Goal: Information Seeking & Learning: Compare options

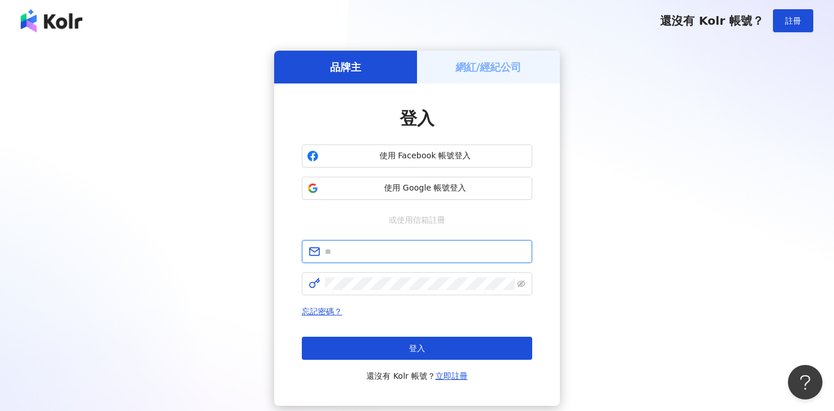
click at [352, 258] on input "text" at bounding box center [425, 251] width 200 height 13
type input "**********"
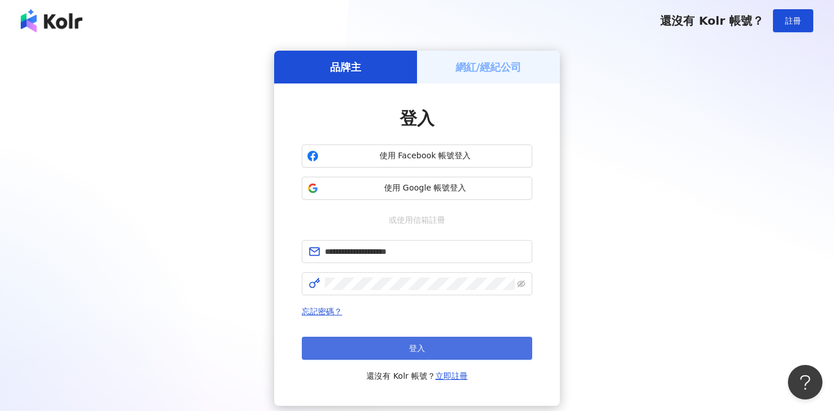
click at [433, 344] on button "登入" at bounding box center [417, 348] width 230 height 23
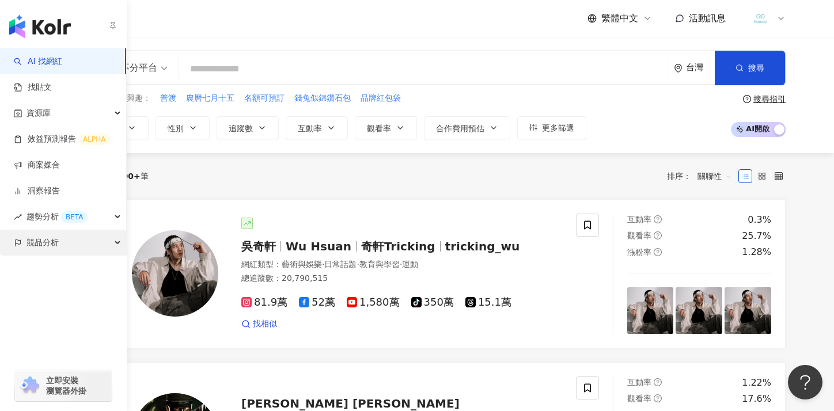
click at [32, 243] on span "競品分析" at bounding box center [43, 243] width 32 height 26
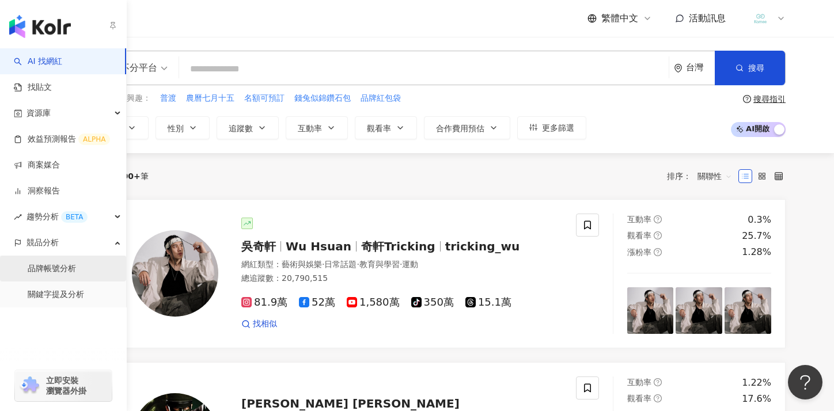
click at [48, 268] on link "品牌帳號分析" at bounding box center [52, 269] width 48 height 12
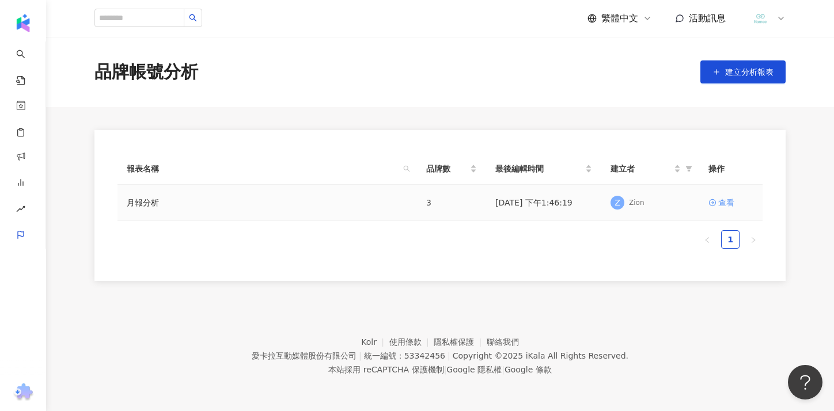
click at [727, 205] on div "查看" at bounding box center [726, 202] width 16 height 13
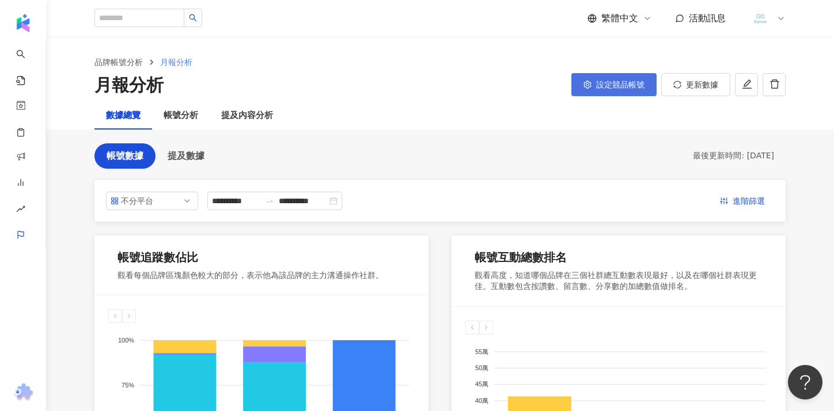
click at [637, 89] on button "設定競品帳號" at bounding box center [613, 84] width 85 height 23
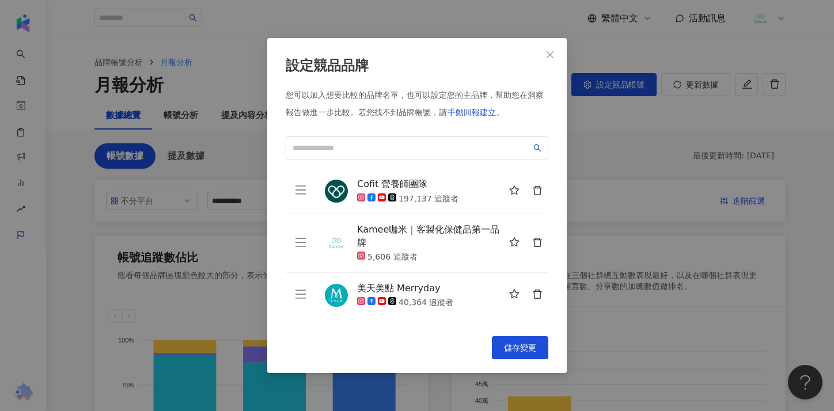
click at [413, 259] on div "5,606 追蹤者" at bounding box center [393, 258] width 50 height 12
click at [374, 149] on input "search" at bounding box center [412, 148] width 239 height 13
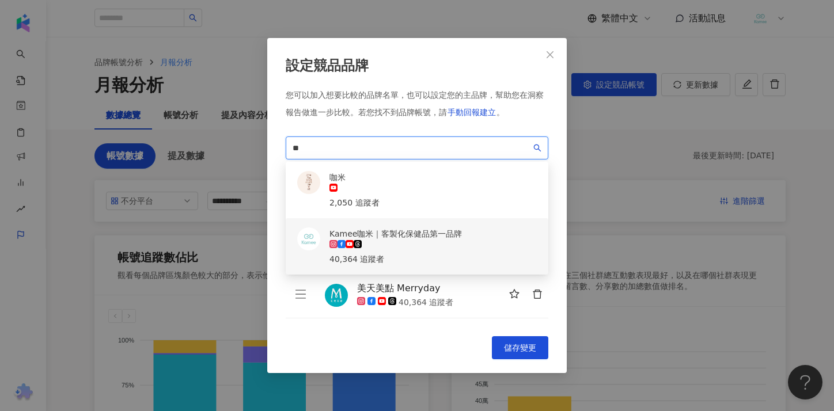
type input "**"
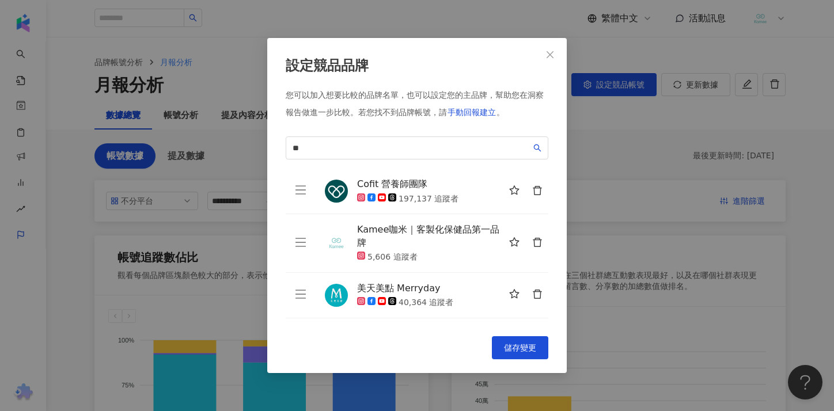
click at [435, 330] on div "設定競品品牌 您可以加入想要比較的品牌名單，也可以設定您的主品牌，幫助您在洞察報告做進一步比較。 若您找不到品牌帳號，請 手動回報建立 。 咖米 ** 1b6…" at bounding box center [417, 205] width 300 height 335
click at [536, 240] on icon "delete" at bounding box center [537, 242] width 9 height 9
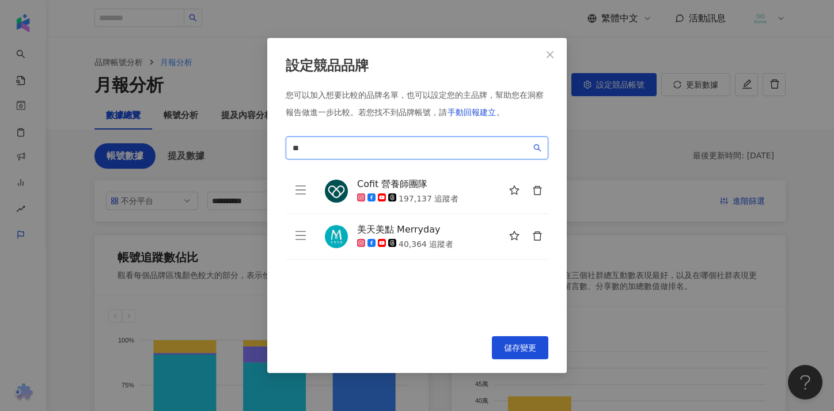
click at [401, 152] on input "**" at bounding box center [412, 148] width 239 height 13
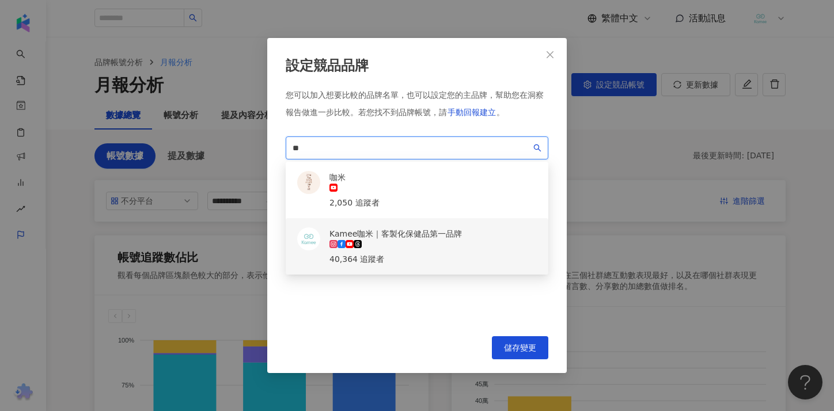
click at [400, 253] on div "40,364 追蹤者" at bounding box center [396, 259] width 133 height 13
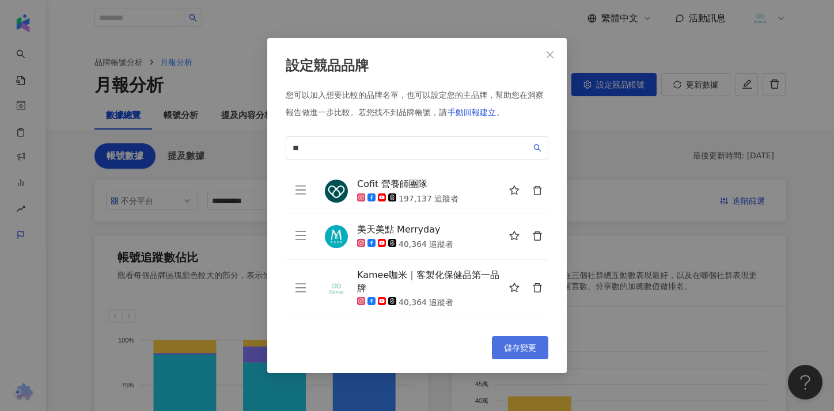
click at [513, 347] on span "儲存變更" at bounding box center [520, 347] width 32 height 9
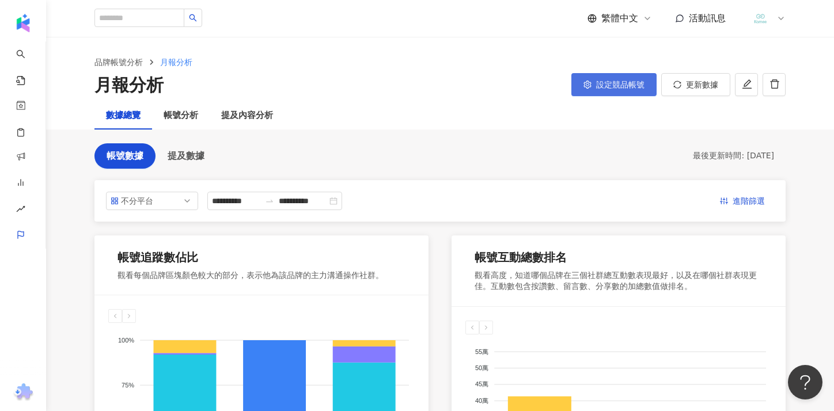
click at [616, 92] on button "設定競品帳號" at bounding box center [613, 84] width 85 height 23
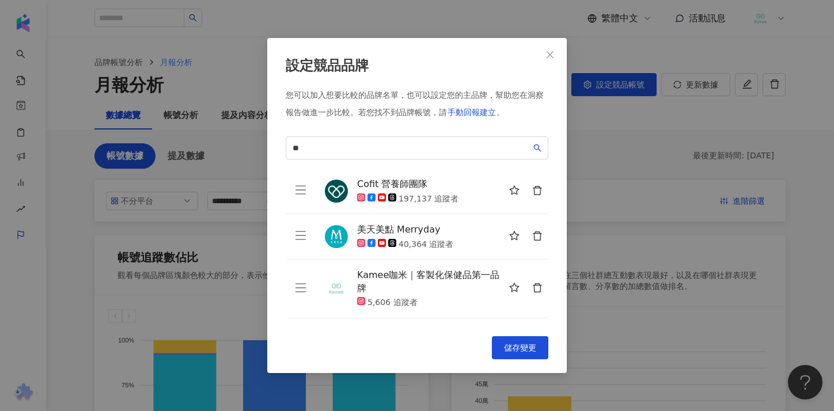
click at [534, 285] on icon "delete" at bounding box center [537, 288] width 10 height 10
click at [446, 139] on span "**" at bounding box center [417, 148] width 263 height 23
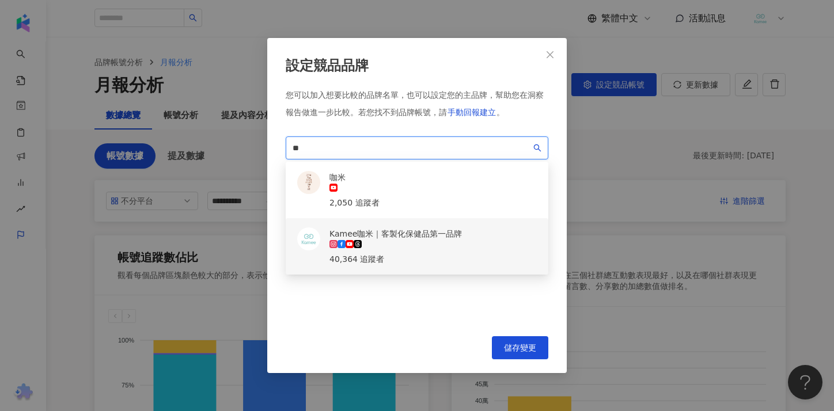
click at [362, 228] on div "Kamee咖米｜客製化保健品第一品牌" at bounding box center [396, 234] width 133 height 13
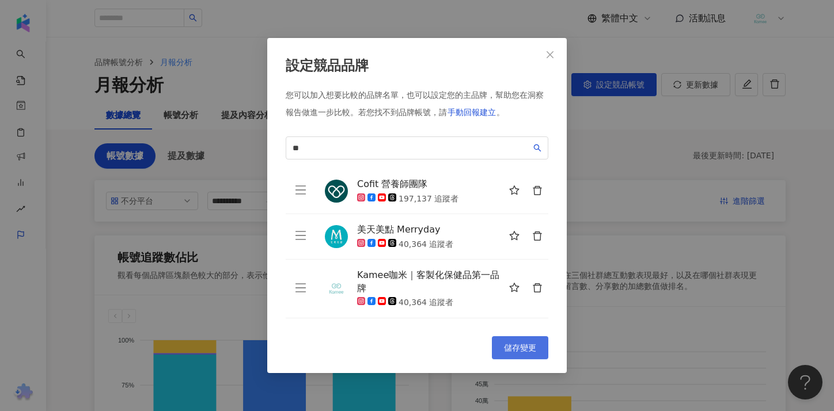
click at [518, 346] on span "儲存變更" at bounding box center [520, 347] width 32 height 9
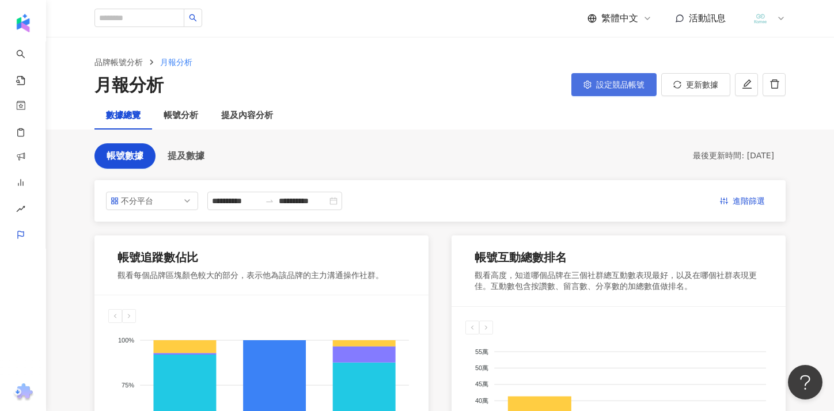
click at [618, 86] on span "設定競品帳號" at bounding box center [620, 84] width 48 height 9
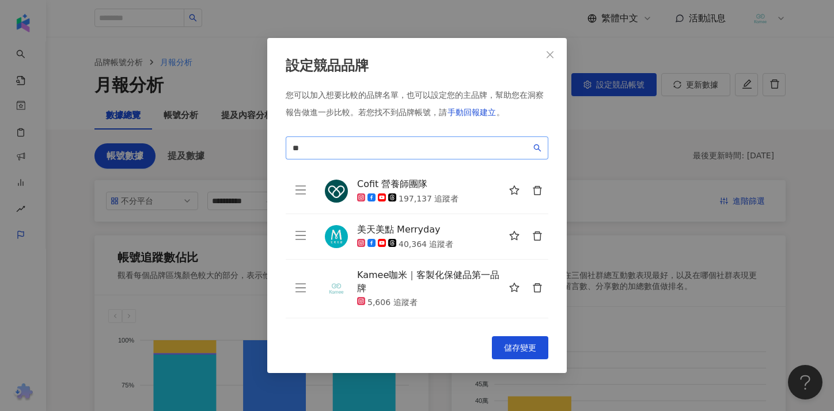
click at [315, 138] on span "**" at bounding box center [417, 148] width 263 height 23
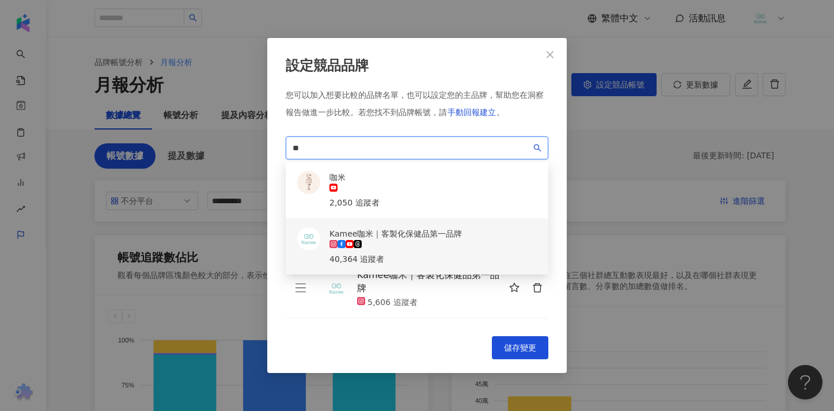
click at [377, 253] on div "40,364 追蹤者" at bounding box center [396, 259] width 133 height 13
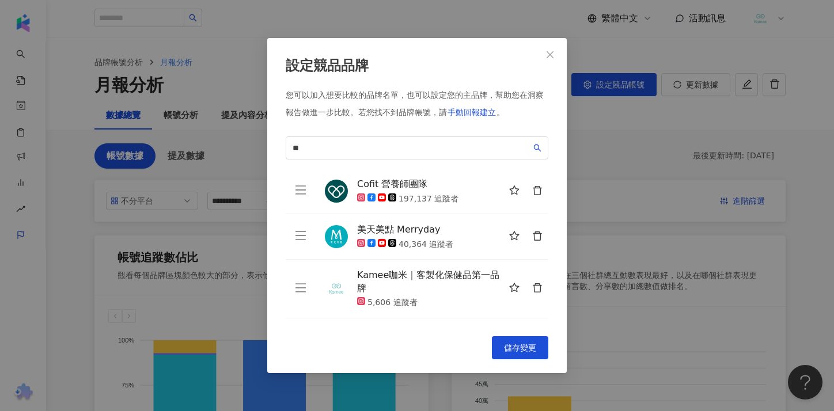
click at [534, 286] on icon "delete" at bounding box center [537, 287] width 9 height 9
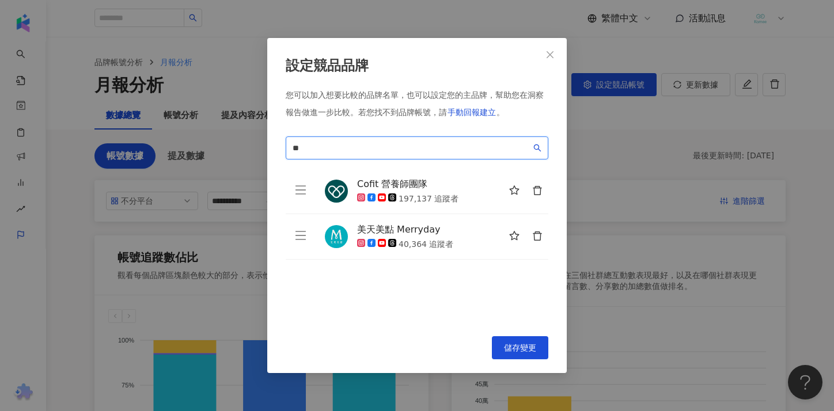
click at [341, 144] on input "**" at bounding box center [412, 148] width 239 height 13
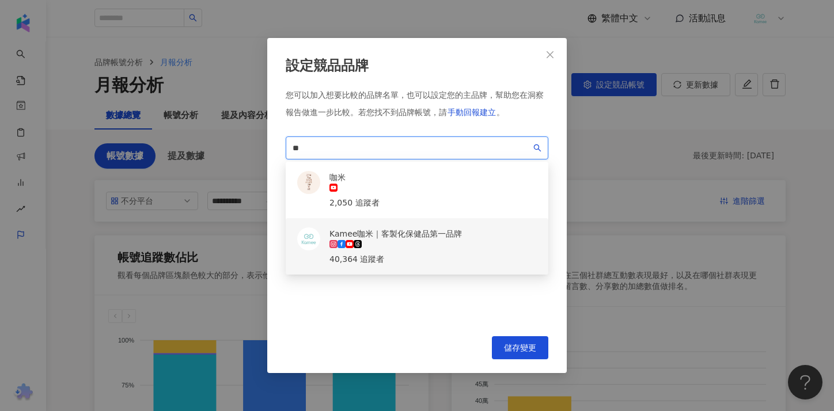
click at [351, 228] on div "Kamee咖米｜客製化保健品第一品牌" at bounding box center [396, 234] width 133 height 13
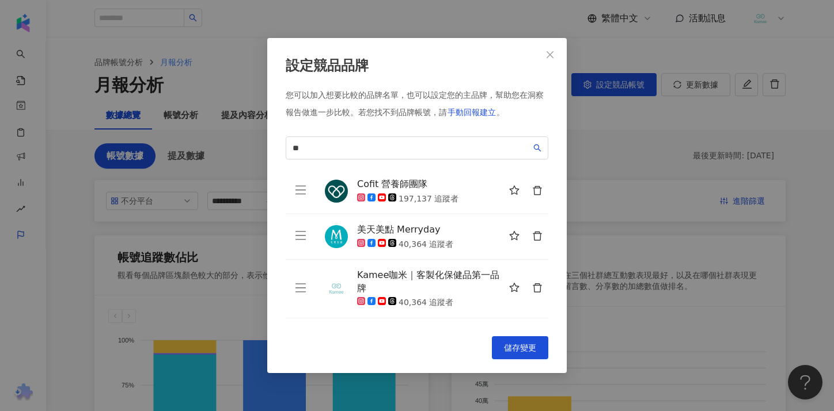
drag, startPoint x: 396, startPoint y: 327, endPoint x: 443, endPoint y: 320, distance: 47.1
click at [396, 327] on div "設定競品品牌 您可以加入想要比較的品牌名單，也可以設定您的主品牌，幫助您在洞察報告做進一步比較。 若您找不到品牌帳號，請 手動回報建立 。 咖米 ** 1b6…" at bounding box center [417, 205] width 300 height 335
drag, startPoint x: 517, startPoint y: 287, endPoint x: 518, endPoint y: 275, distance: 11.7
click at [517, 286] on icon "star" at bounding box center [514, 288] width 10 height 10
click at [532, 350] on span "儲存變更" at bounding box center [520, 347] width 32 height 9
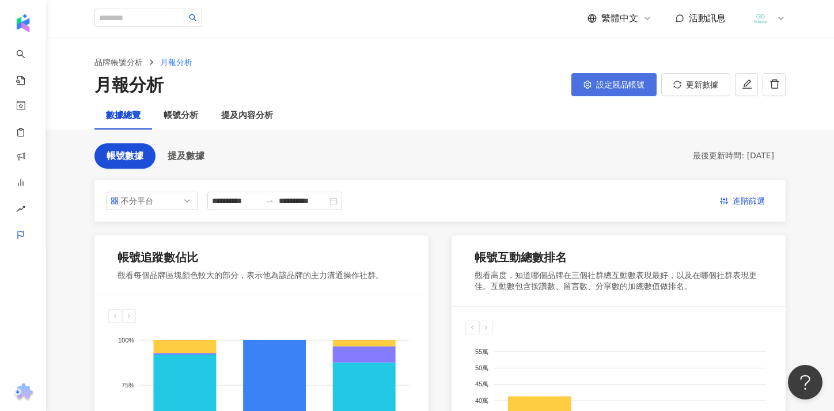
click at [630, 86] on span "設定競品帳號" at bounding box center [620, 84] width 48 height 9
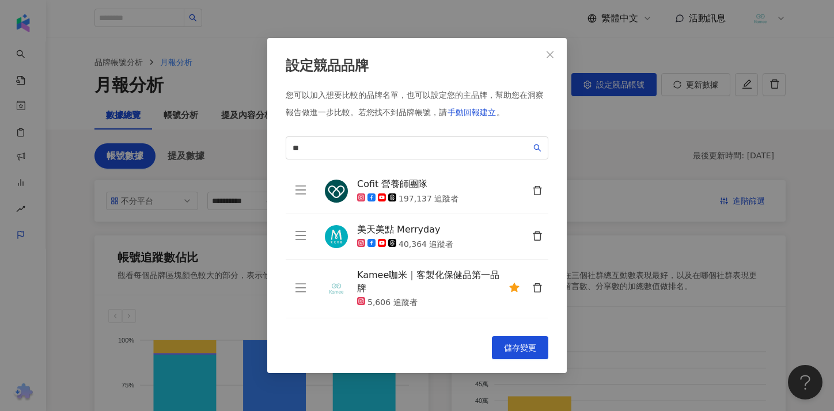
click at [540, 287] on icon "delete" at bounding box center [537, 288] width 10 height 10
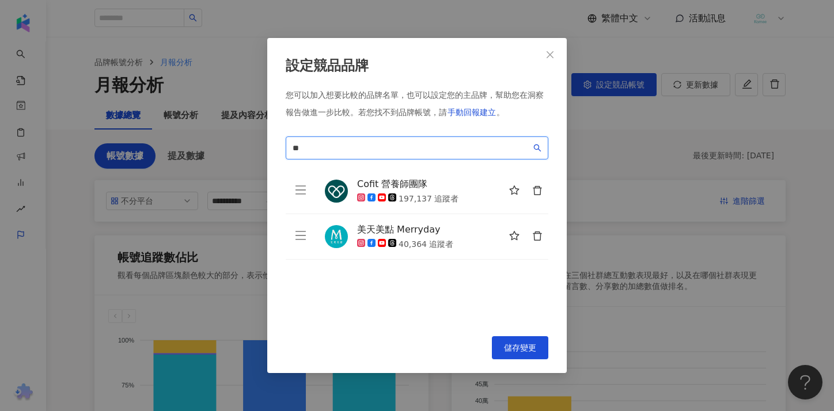
click at [348, 150] on input "**" at bounding box center [412, 148] width 239 height 13
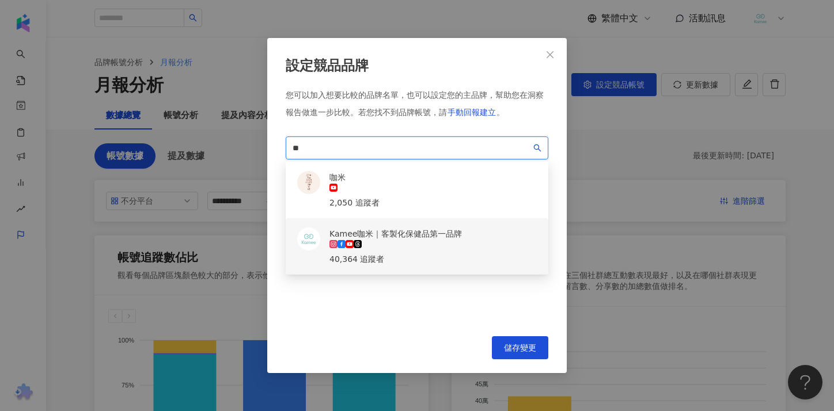
click at [382, 253] on div "40,364 追蹤者" at bounding box center [396, 259] width 133 height 13
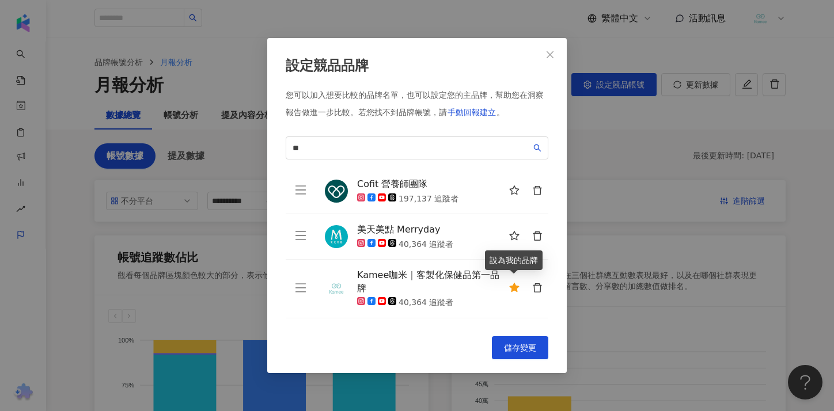
click at [516, 289] on icon "star" at bounding box center [514, 287] width 10 height 9
click at [516, 289] on icon "star" at bounding box center [514, 288] width 10 height 10
click at [516, 290] on icon "star" at bounding box center [514, 287] width 10 height 9
click at [516, 290] on icon "star" at bounding box center [514, 288] width 10 height 10
click at [514, 290] on icon "star" at bounding box center [514, 287] width 10 height 9
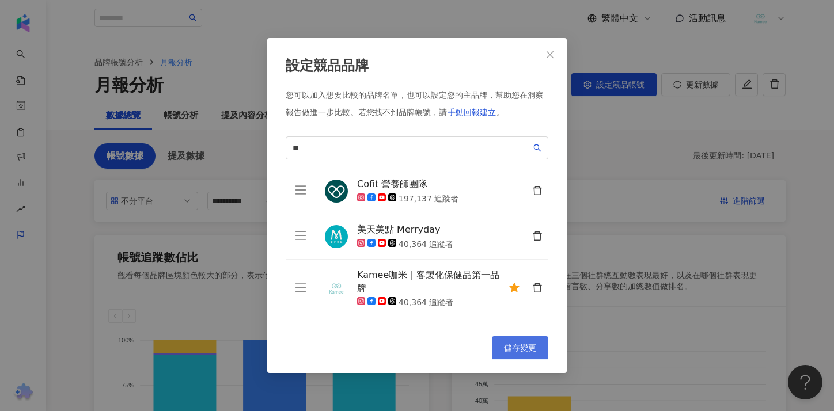
click at [525, 345] on span "儲存變更" at bounding box center [520, 347] width 32 height 9
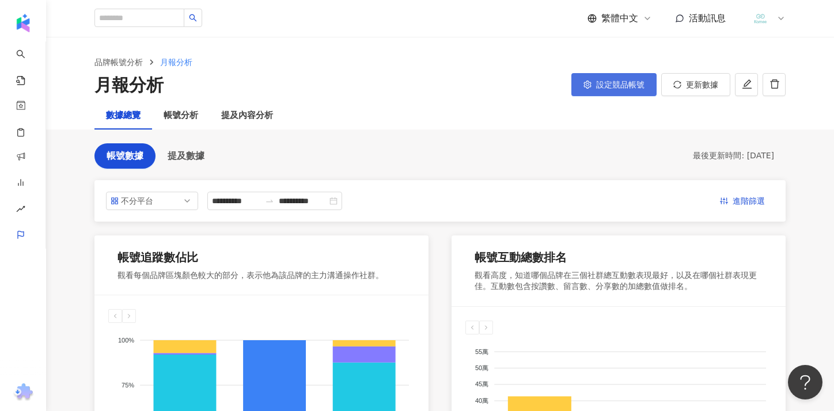
click at [607, 86] on span "設定競品帳號" at bounding box center [620, 84] width 48 height 9
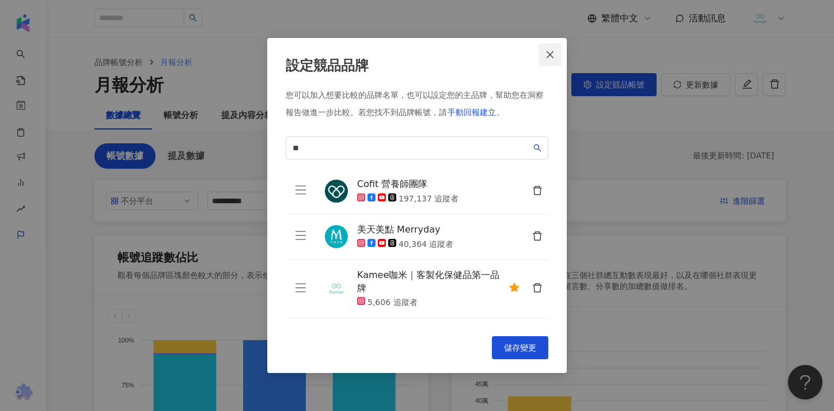
click at [545, 51] on span "Close" at bounding box center [550, 54] width 23 height 9
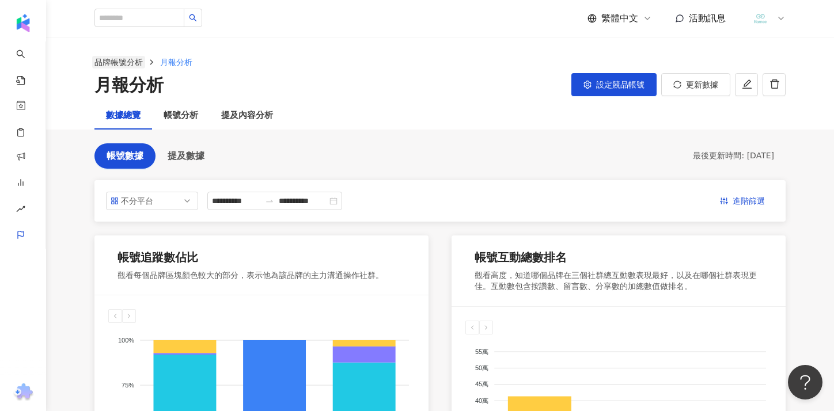
click at [127, 66] on link "品牌帳號分析" at bounding box center [118, 62] width 53 height 13
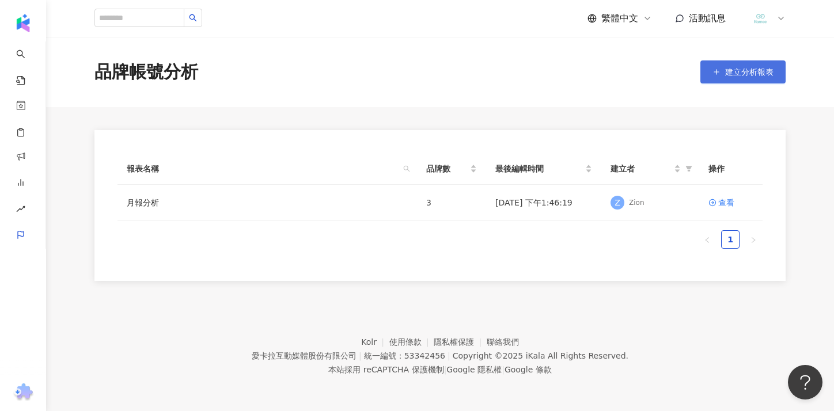
click at [739, 80] on button "建立分析報表" at bounding box center [743, 71] width 85 height 23
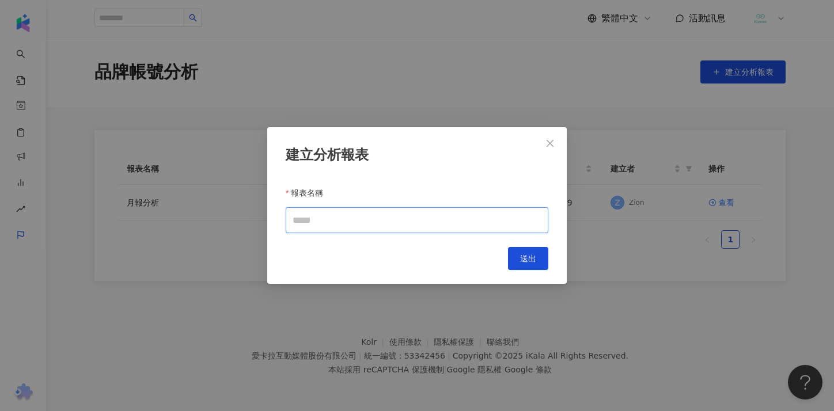
click at [425, 212] on input "報表名稱" at bounding box center [417, 220] width 263 height 26
type input "*****"
click at [532, 264] on button "送出" at bounding box center [528, 258] width 40 height 23
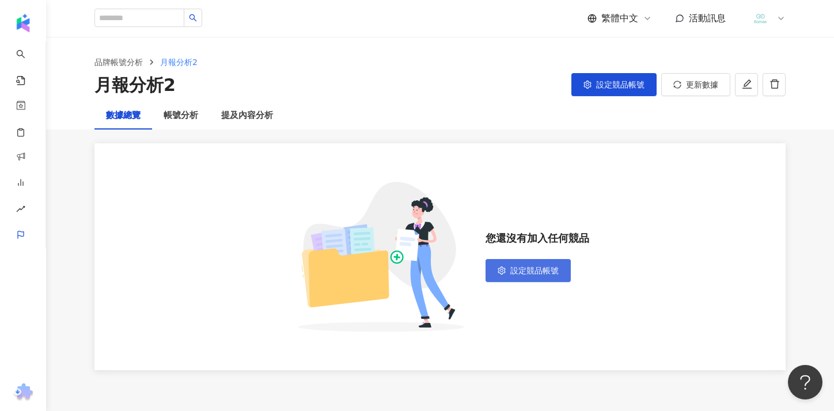
click at [553, 268] on span "設定競品帳號" at bounding box center [534, 270] width 48 height 9
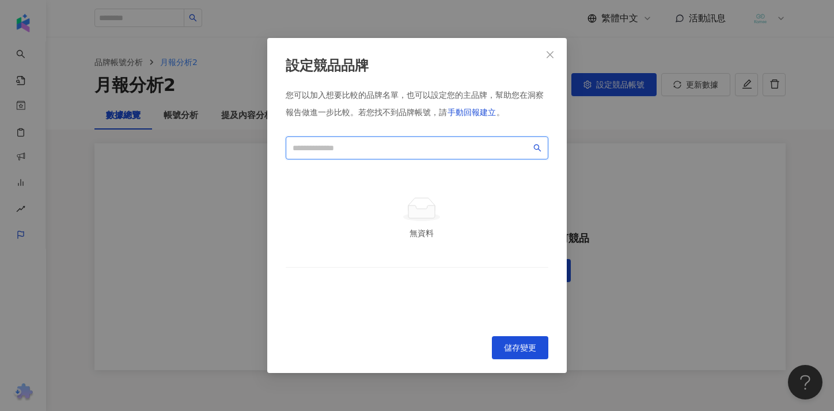
click at [417, 152] on input "search" at bounding box center [412, 148] width 239 height 13
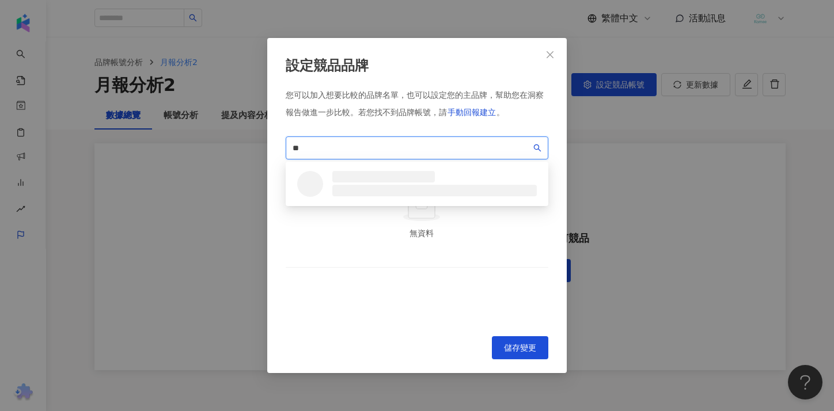
type input "*"
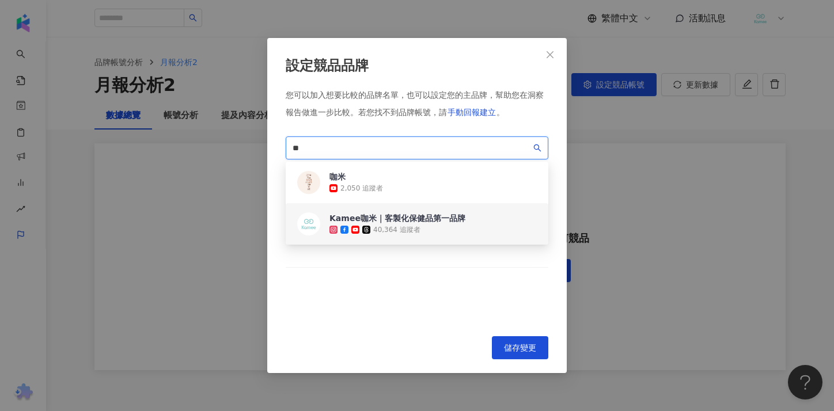
click at [399, 220] on div "Kamee咖米｜客製化保健品第一品牌" at bounding box center [398, 219] width 136 height 12
drag, startPoint x: 366, startPoint y: 145, endPoint x: 287, endPoint y: 142, distance: 79.0
click at [287, 142] on span "**" at bounding box center [417, 148] width 263 height 23
type input "*"
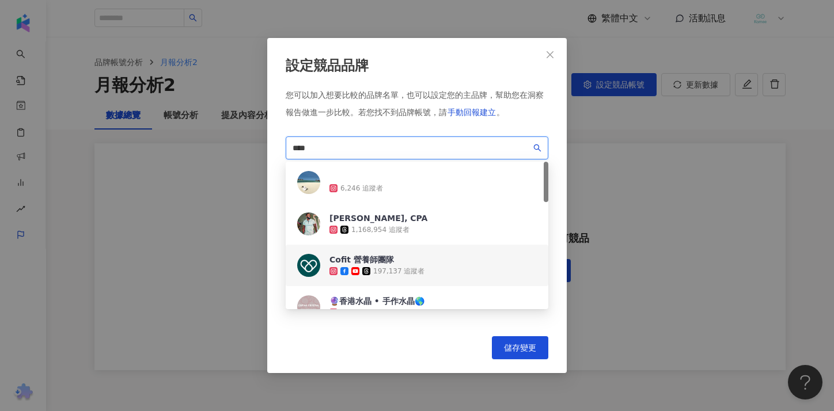
click at [397, 262] on div "Cofit 營養師團隊" at bounding box center [377, 260] width 95 height 12
type input "*"
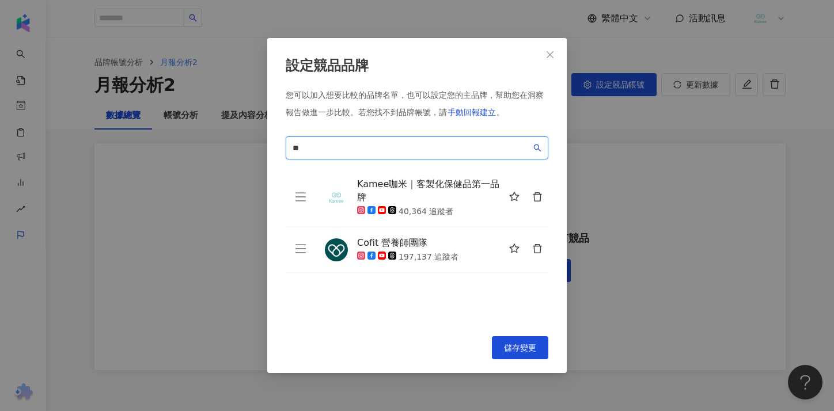
type input "*"
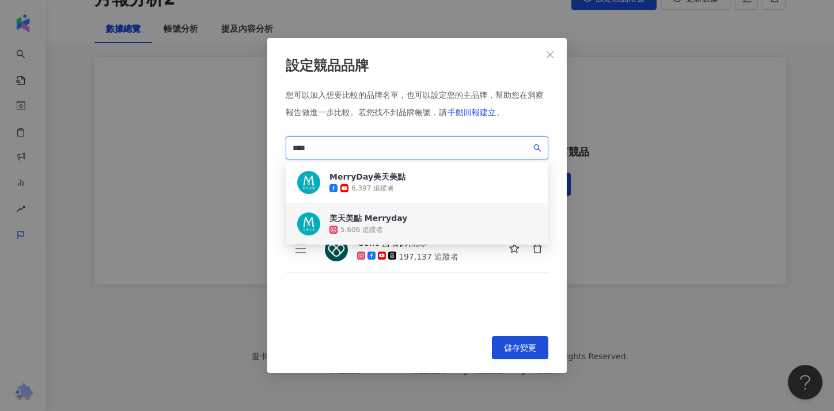
type input "****"
click at [441, 306] on div "Kamee咖米｜客製化保健品第一品牌 40,364 追蹤者 Cofit 營養師團隊 197,137 追蹤者 To pick up a draggable it…" at bounding box center [417, 246] width 263 height 154
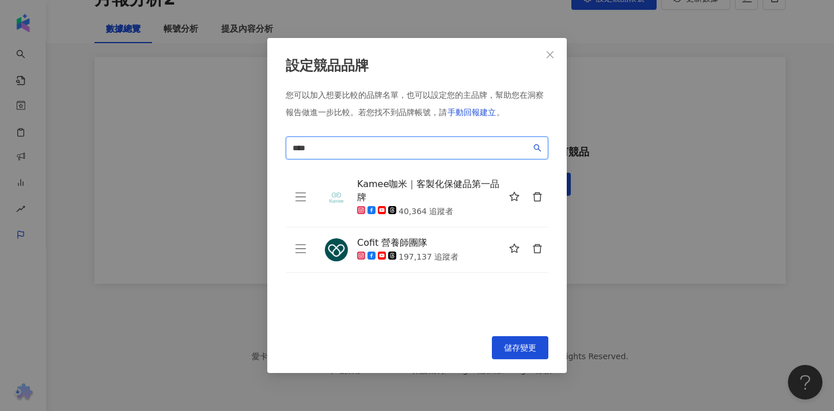
click at [403, 142] on input "****" at bounding box center [412, 148] width 239 height 13
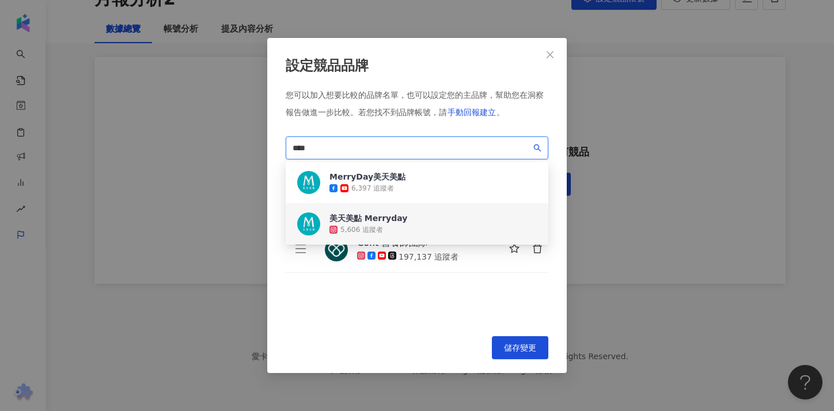
scroll to position [86, 0]
click at [365, 150] on input "****" at bounding box center [412, 148] width 239 height 13
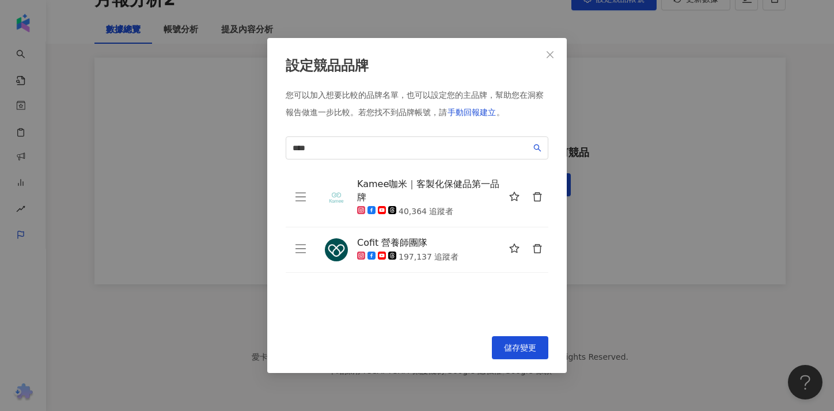
click at [387, 289] on div "Kamee咖米｜客製化保健品第一品牌 40,364 追蹤者 Cofit 營養師團隊 197,137 追蹤者 To pick up a draggable it…" at bounding box center [417, 246] width 263 height 154
click at [442, 154] on span "****" at bounding box center [417, 148] width 263 height 23
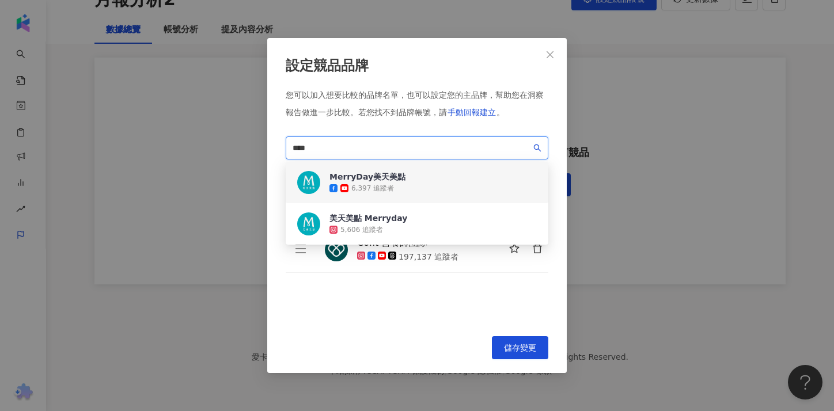
click at [388, 190] on div "6,397 追蹤者" at bounding box center [372, 189] width 43 height 10
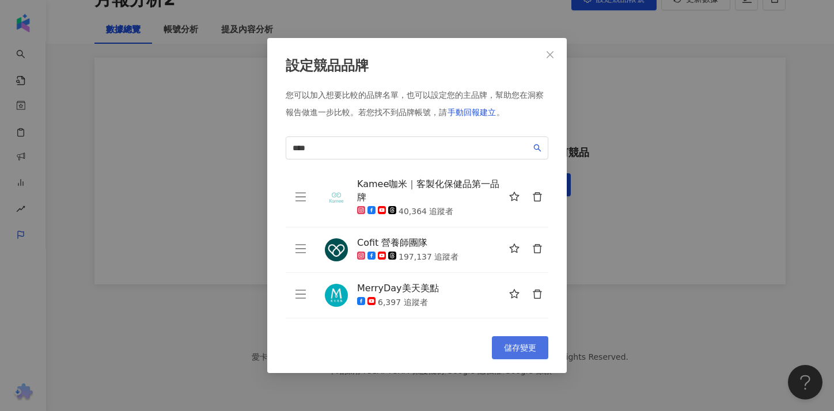
click at [515, 347] on span "儲存變更" at bounding box center [520, 347] width 32 height 9
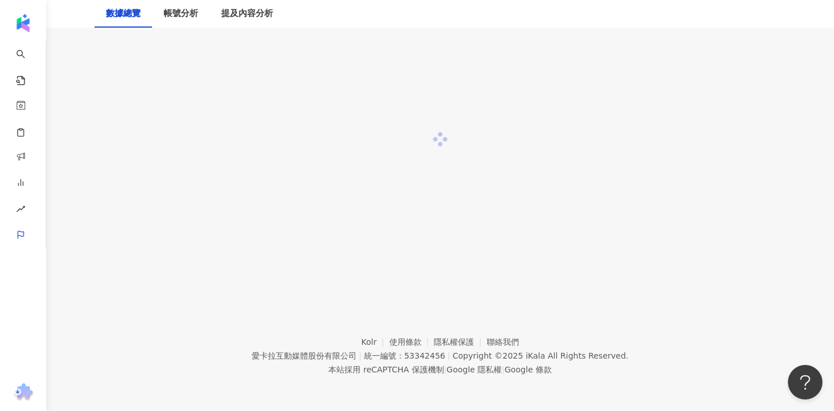
scroll to position [0, 0]
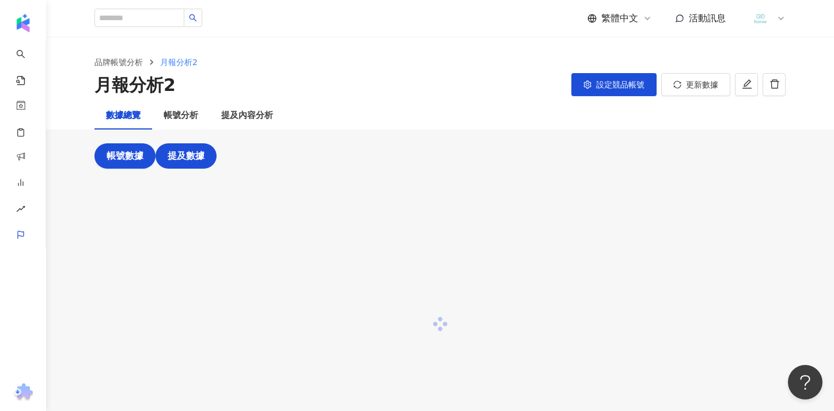
click at [177, 160] on span "提及數據" at bounding box center [186, 156] width 37 height 10
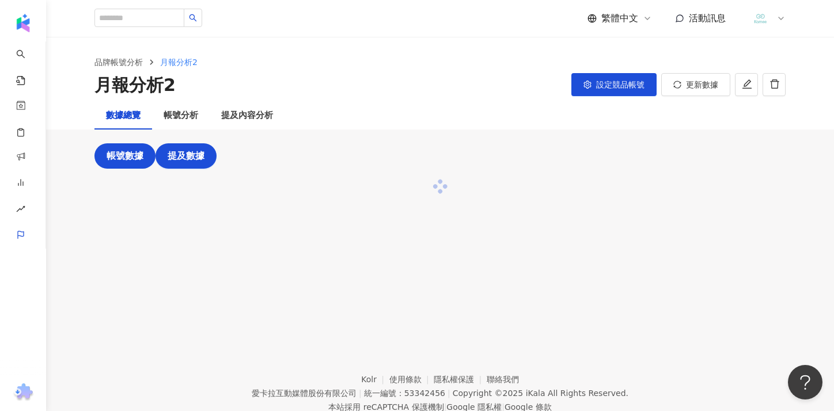
click at [137, 160] on span "帳號數據" at bounding box center [125, 156] width 37 height 10
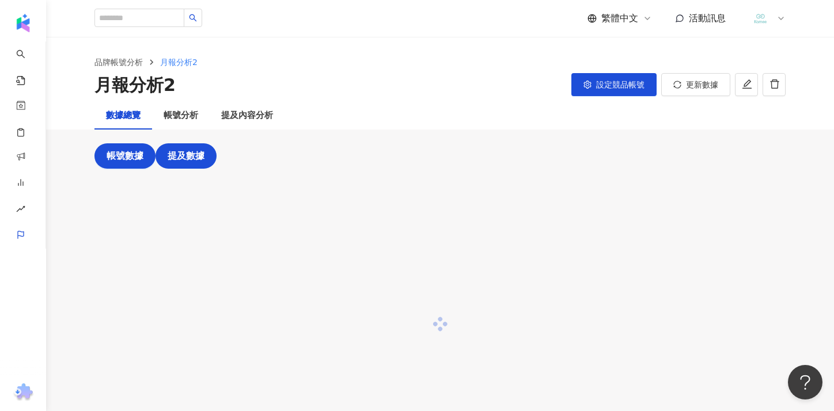
click at [209, 164] on button "提及數據" at bounding box center [186, 155] width 61 height 25
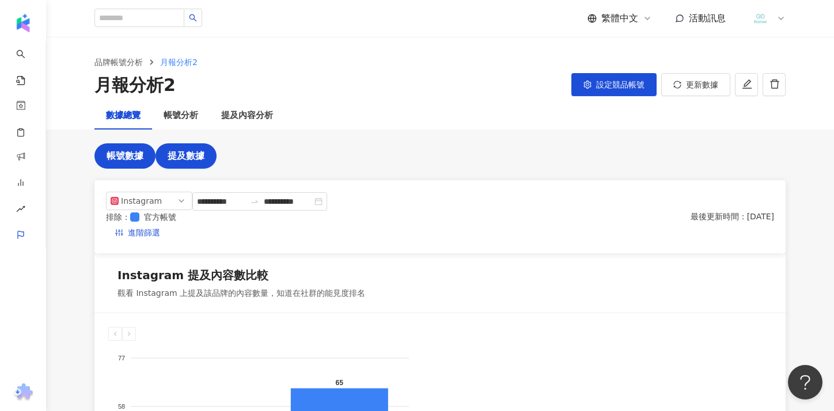
click at [128, 162] on button "帳號數據" at bounding box center [124, 155] width 61 height 25
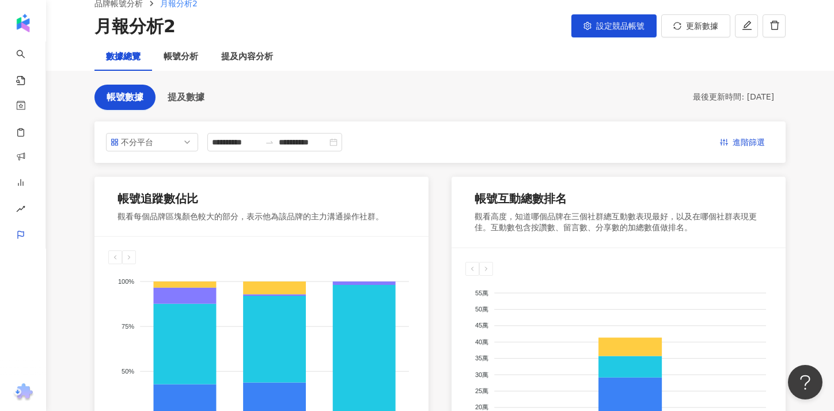
scroll to position [15, 0]
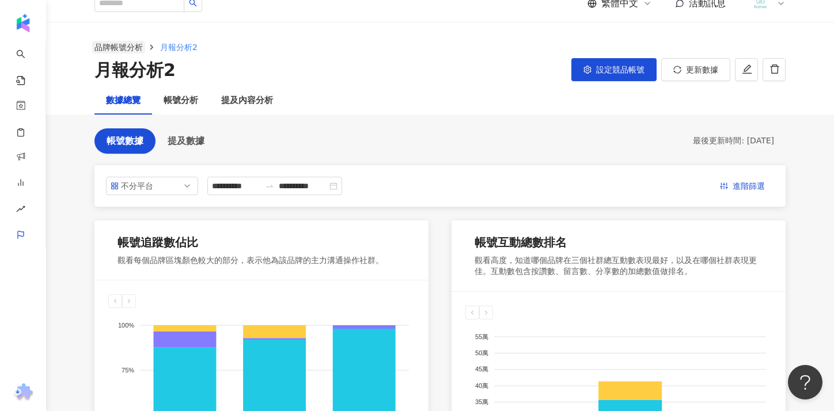
click at [134, 52] on link "品牌帳號分析" at bounding box center [118, 47] width 53 height 13
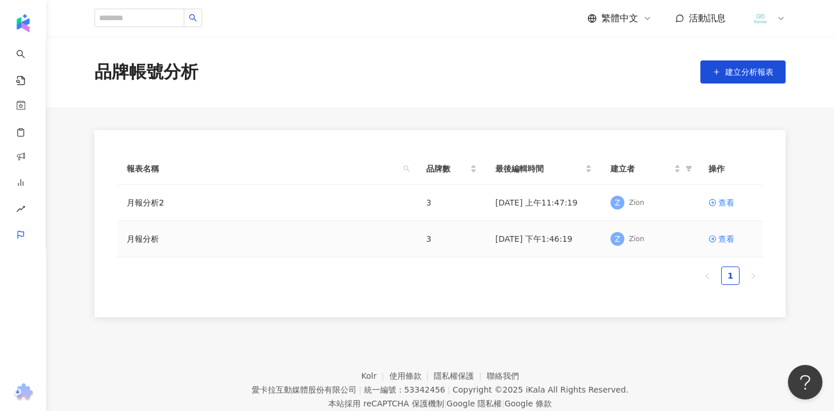
click at [451, 244] on td "3" at bounding box center [451, 239] width 69 height 36
click at [718, 239] on div "查看" at bounding box center [726, 239] width 16 height 13
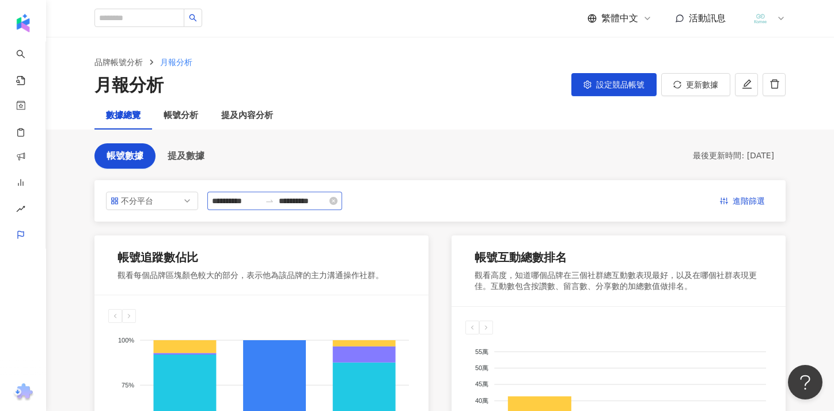
drag, startPoint x: 350, startPoint y: 198, endPoint x: 344, endPoint y: 202, distance: 7.2
click at [350, 199] on div "**********" at bounding box center [440, 201] width 668 height 18
click at [321, 204] on input "**********" at bounding box center [303, 201] width 48 height 13
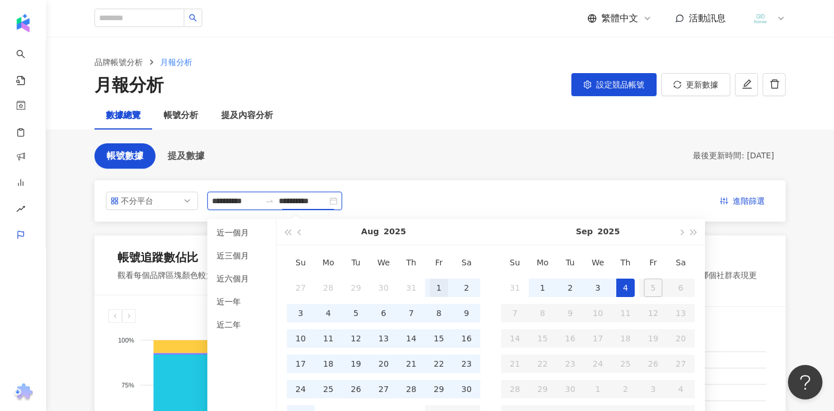
type input "**********"
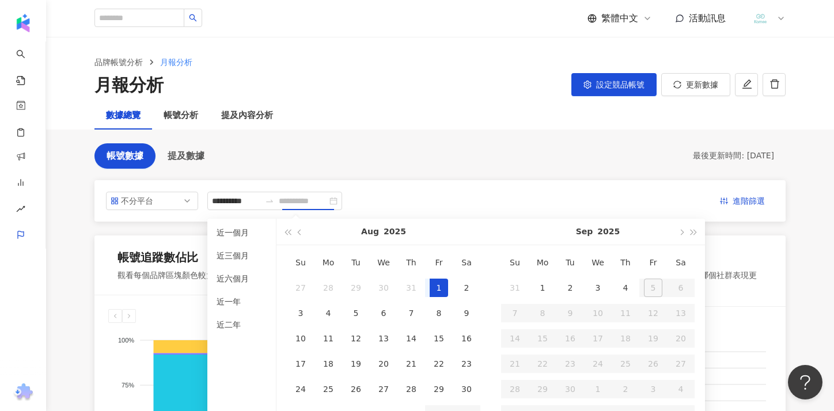
click at [434, 288] on div "1" at bounding box center [439, 288] width 18 height 18
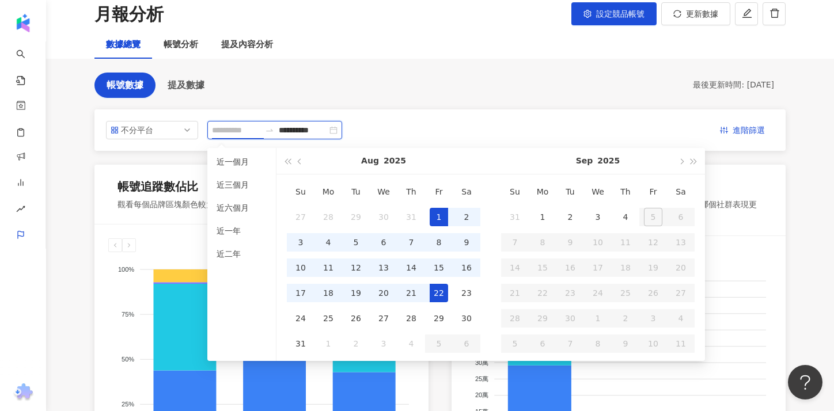
scroll to position [73, 0]
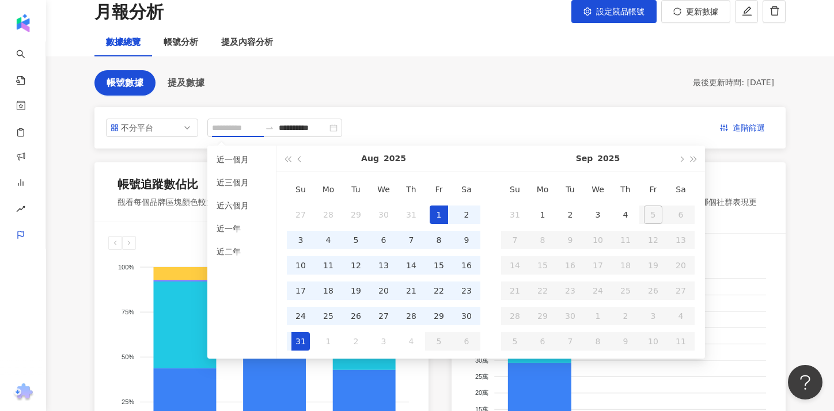
click at [308, 343] on div "31" at bounding box center [301, 341] width 18 height 18
type input "**********"
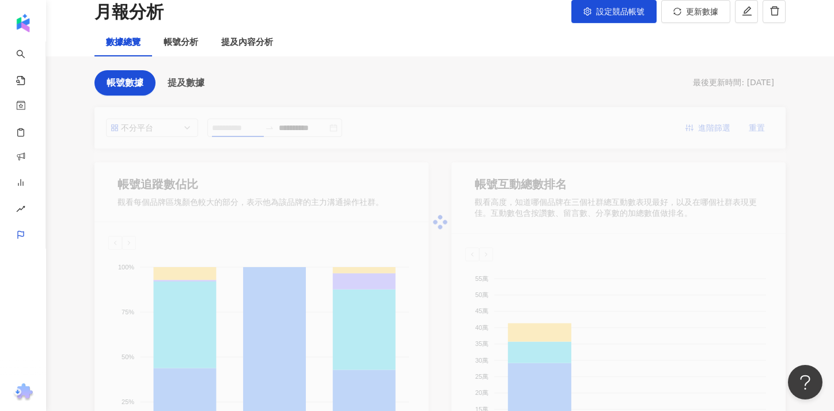
type input "**********"
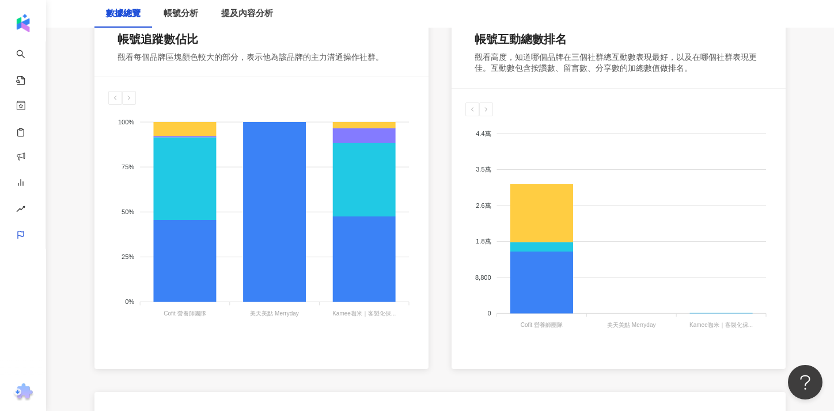
scroll to position [194, 0]
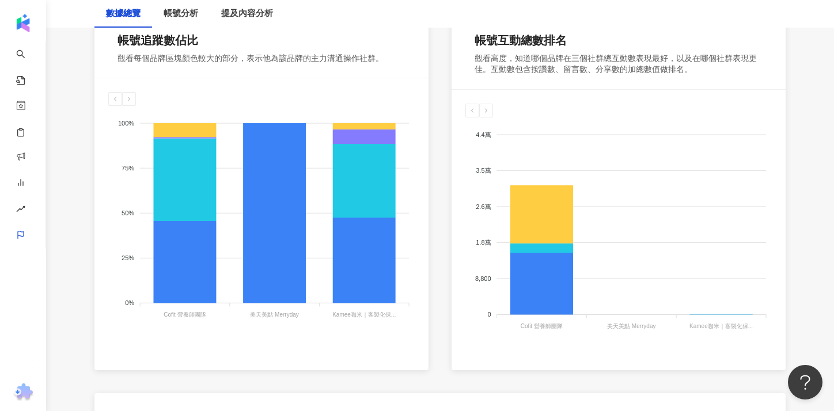
click at [436, 295] on div "帳號追蹤數佔比 觀看每個品牌區塊顏色較大的部分，表示他為該品牌的主力溝通操作社群。 Instagram Facebook YouTube Threads 10…" at bounding box center [439, 194] width 691 height 352
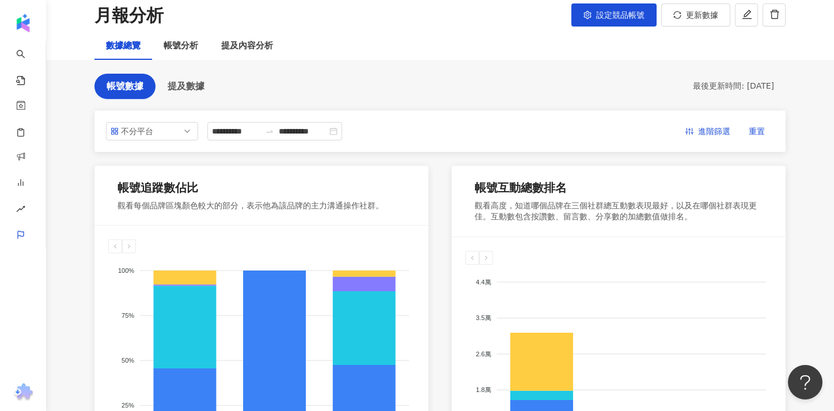
scroll to position [0, 0]
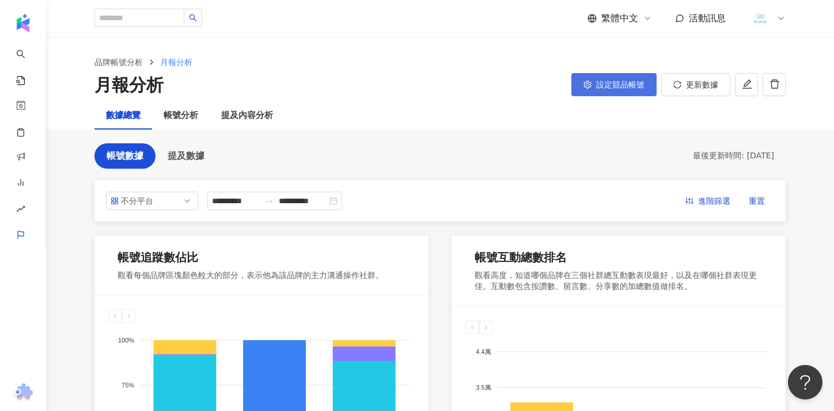
click at [614, 85] on span "設定競品帳號" at bounding box center [620, 84] width 48 height 9
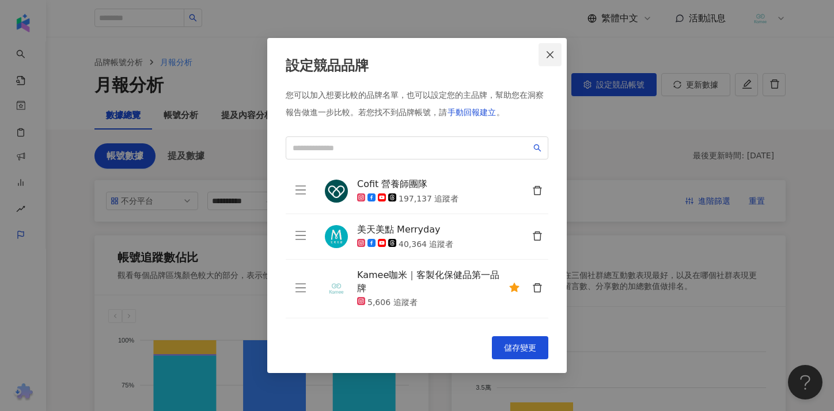
click at [550, 52] on icon "close" at bounding box center [550, 54] width 9 height 9
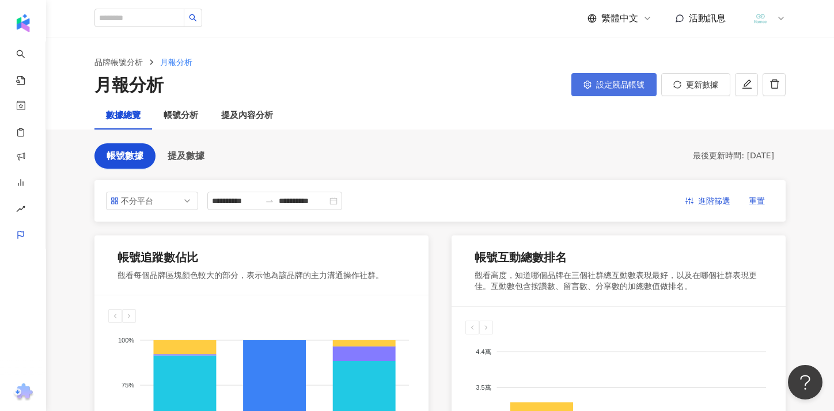
click at [627, 90] on button "設定競品帳號" at bounding box center [613, 84] width 85 height 23
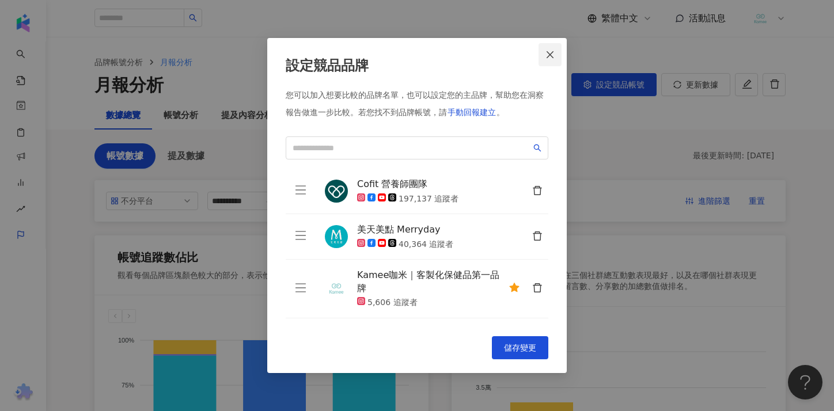
click at [555, 55] on icon "close" at bounding box center [550, 54] width 9 height 9
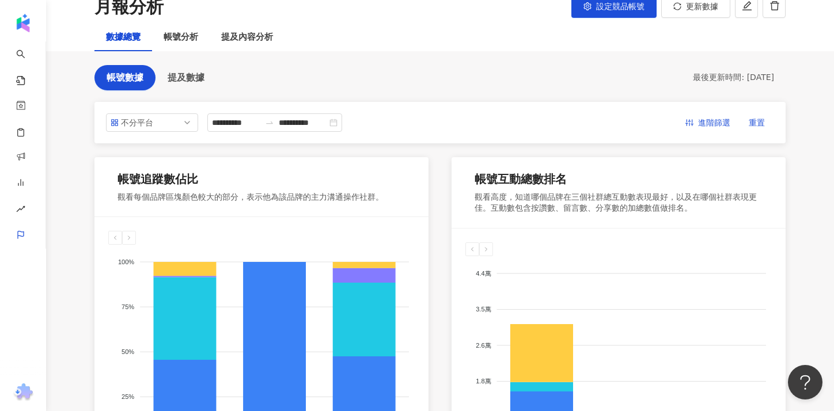
scroll to position [149, 0]
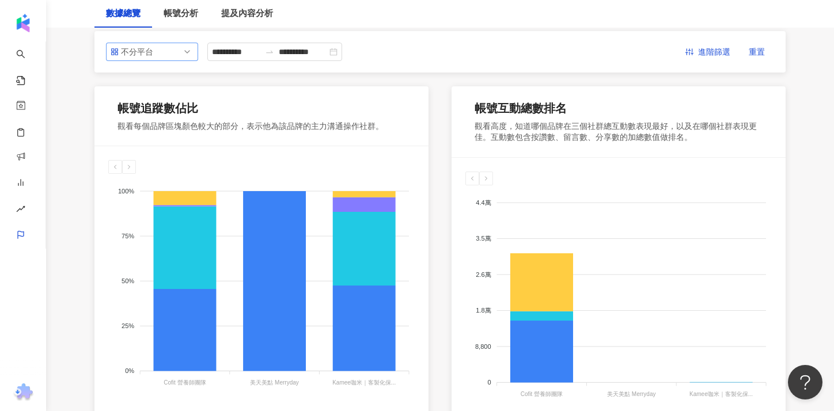
click at [182, 53] on span "不分平台" at bounding box center [152, 51] width 83 height 17
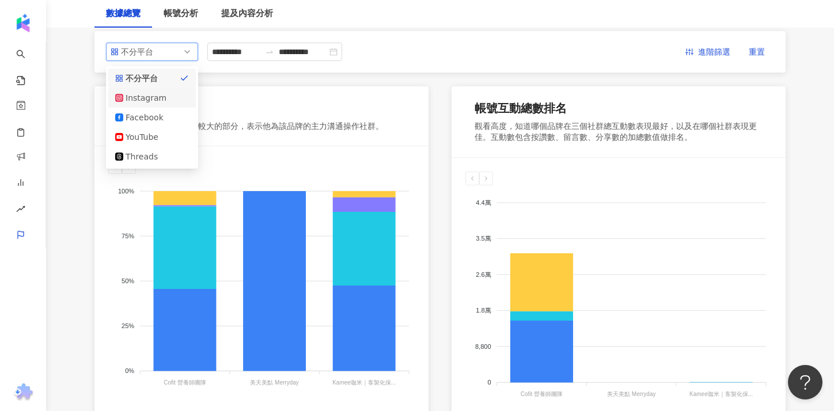
click at [152, 97] on div "Instagram" at bounding box center [144, 98] width 37 height 13
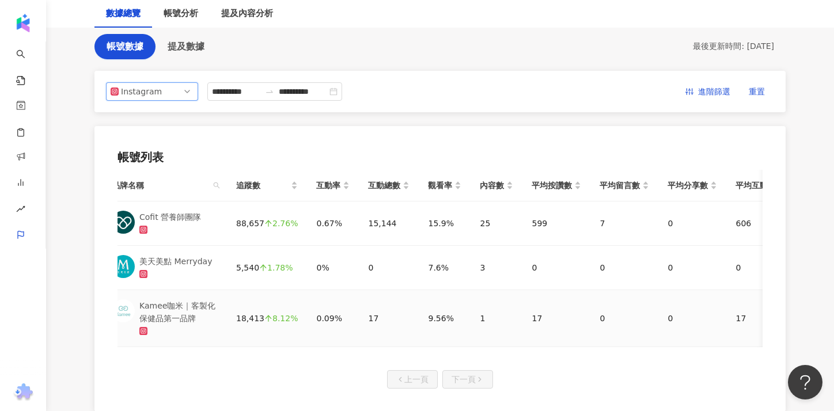
scroll to position [0, 0]
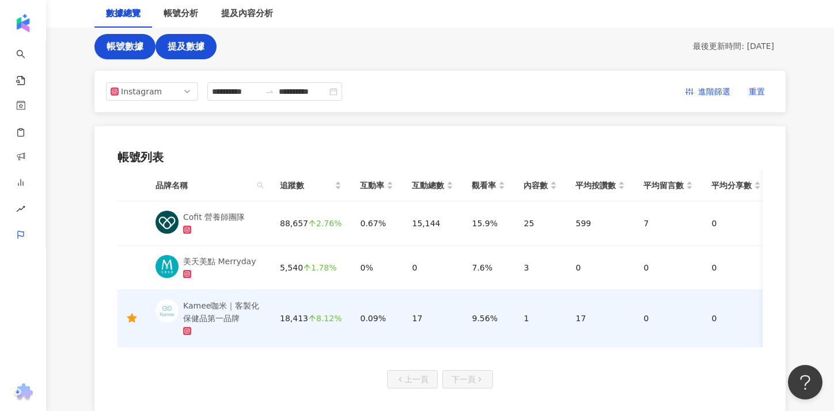
click at [198, 53] on button "提及數據" at bounding box center [186, 46] width 61 height 25
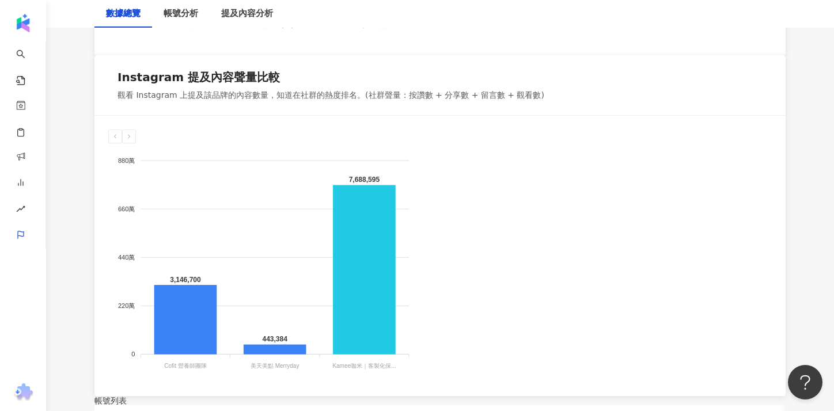
scroll to position [561, 0]
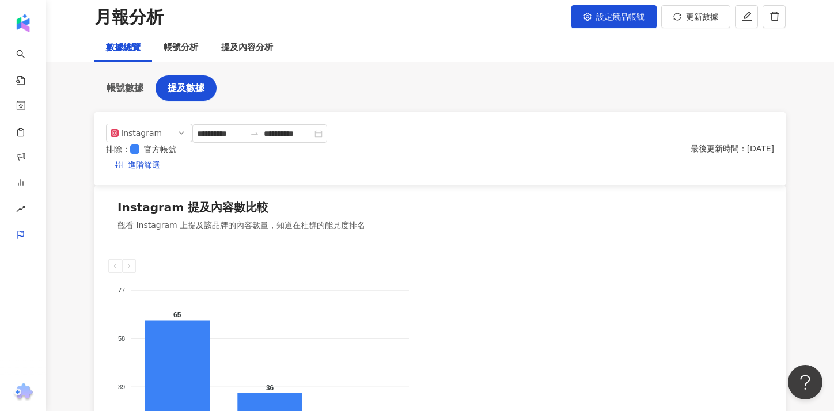
scroll to position [35, 0]
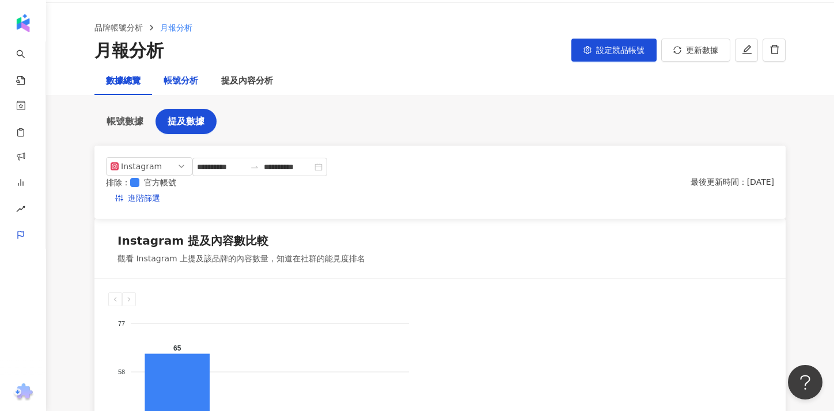
click at [181, 82] on div "帳號分析" at bounding box center [181, 81] width 35 height 14
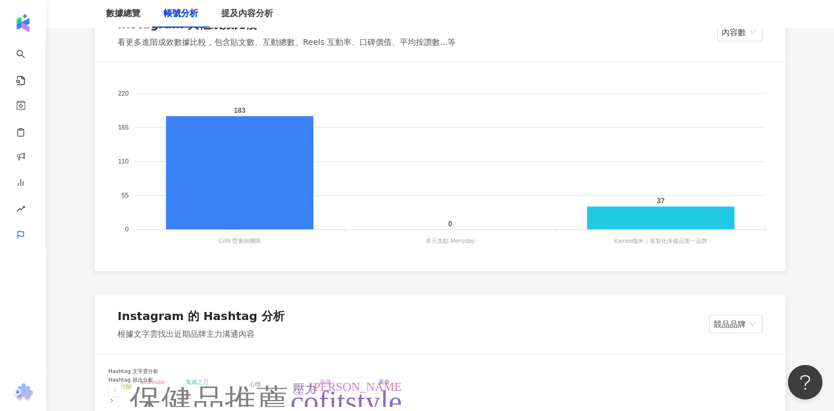
scroll to position [1095, 0]
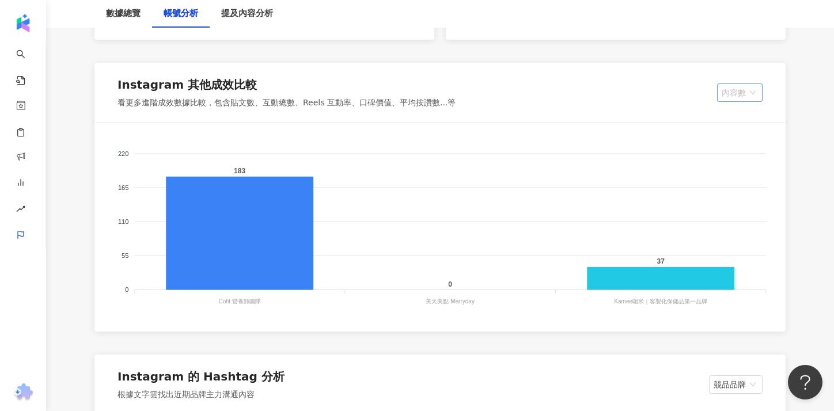
click at [733, 101] on span "內容數" at bounding box center [740, 92] width 36 height 17
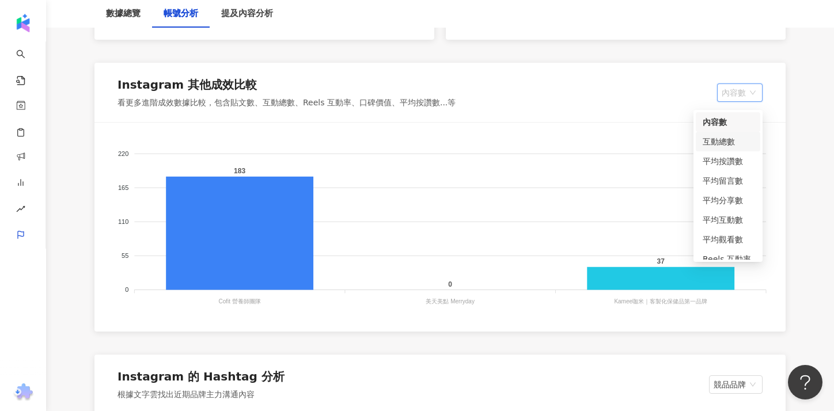
click at [733, 143] on div "互動總數" at bounding box center [728, 141] width 51 height 13
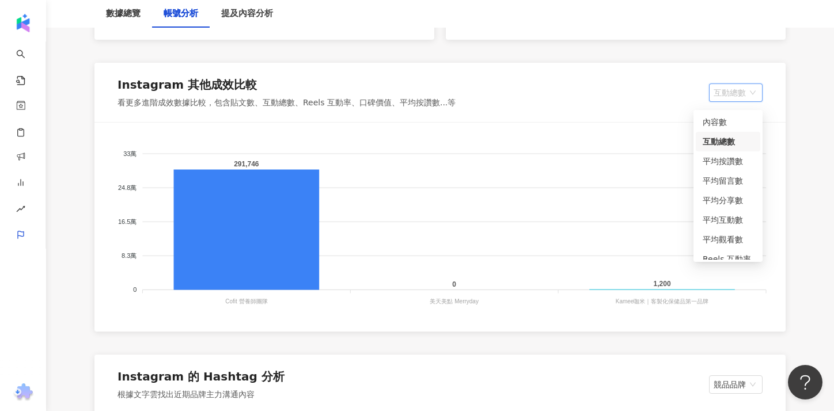
click at [733, 96] on span "互動總數" at bounding box center [736, 92] width 44 height 17
click at [728, 157] on div "平均按讚數" at bounding box center [728, 161] width 51 height 13
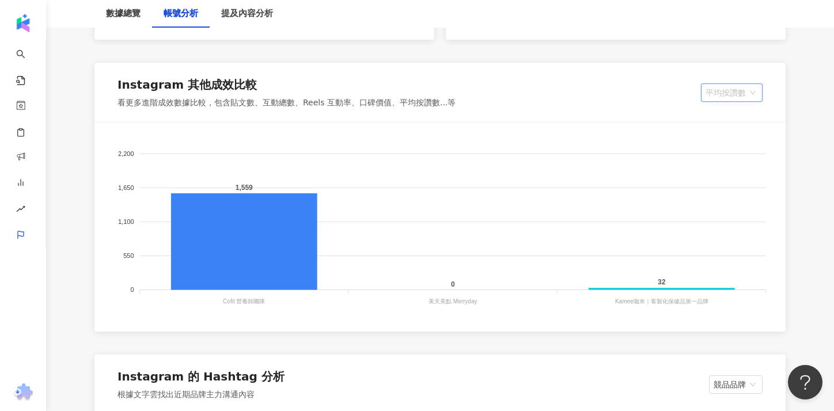
click at [741, 94] on span "平均按讚數" at bounding box center [732, 92] width 52 height 17
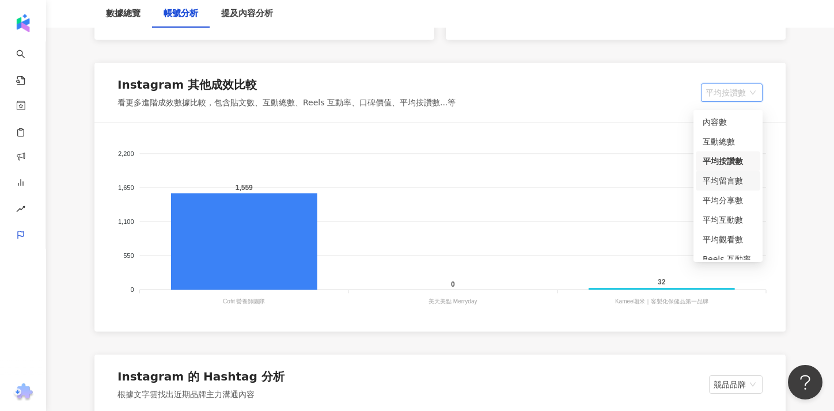
click at [729, 176] on div "平均留言數" at bounding box center [728, 181] width 51 height 13
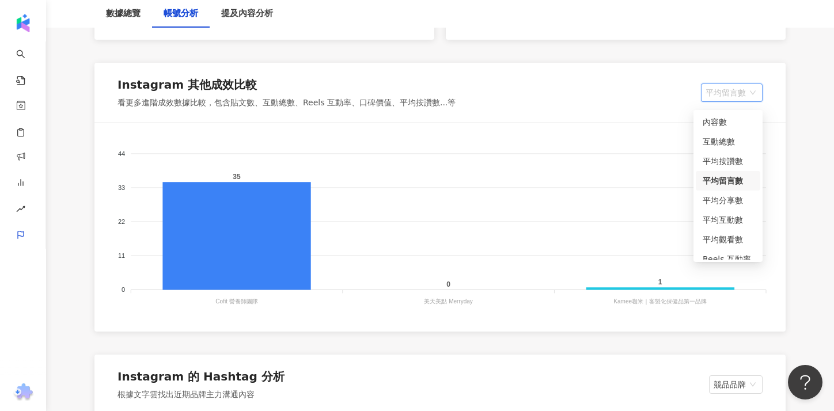
click at [734, 95] on span "平均留言數" at bounding box center [732, 92] width 52 height 17
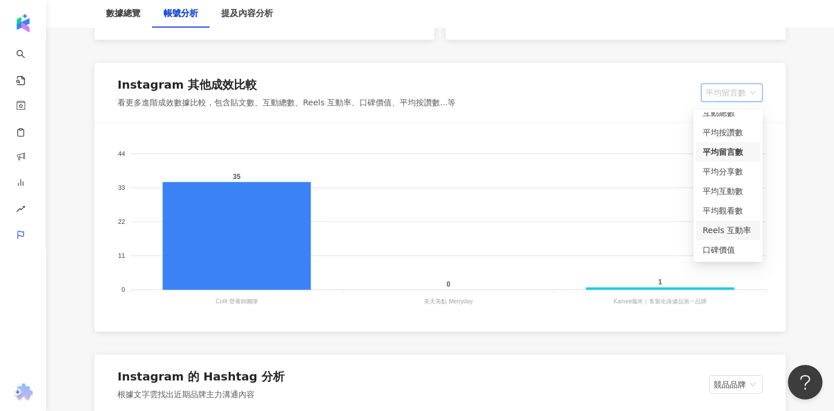
click at [726, 228] on div "Reels 互動率" at bounding box center [728, 230] width 51 height 13
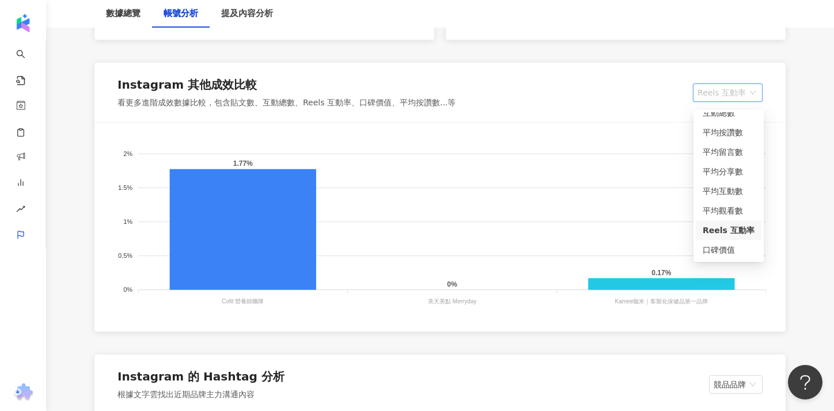
click at [721, 101] on span "Reels 互動率" at bounding box center [728, 92] width 60 height 17
click at [730, 252] on div "口碑價值" at bounding box center [729, 250] width 52 height 13
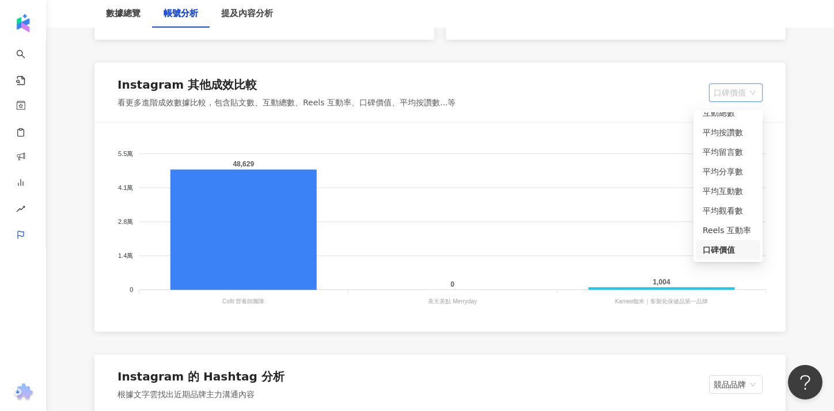
click at [721, 101] on span "口碑價值" at bounding box center [736, 92] width 44 height 17
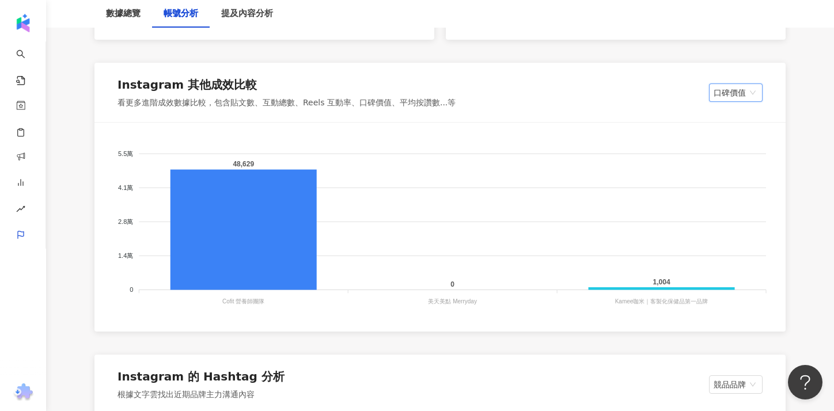
click at [721, 101] on span "口碑價值" at bounding box center [736, 92] width 44 height 17
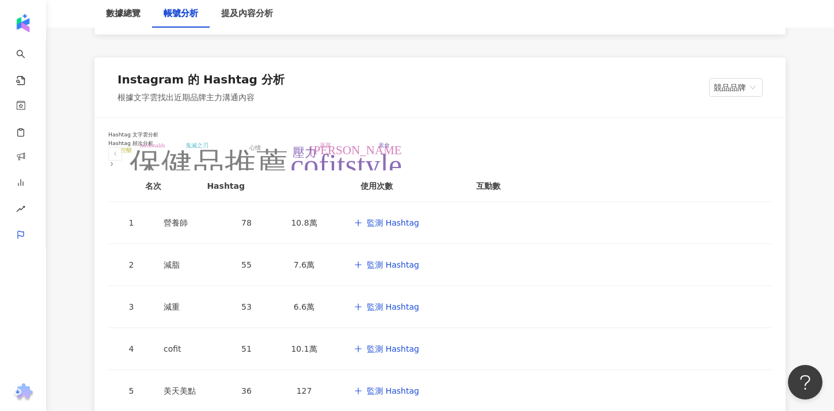
scroll to position [1395, 0]
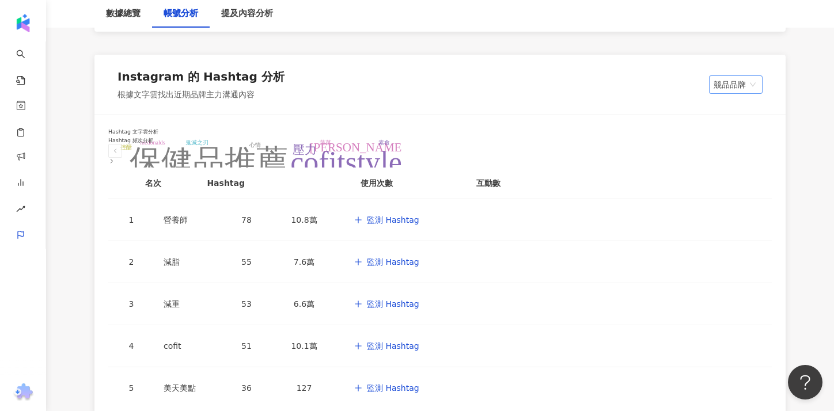
click at [714, 90] on span "競品品牌" at bounding box center [736, 84] width 44 height 17
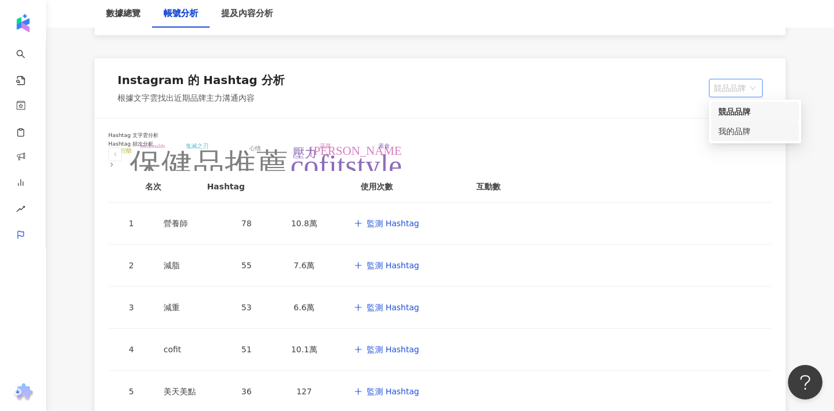
click at [711, 130] on div "我的品牌" at bounding box center [755, 132] width 88 height 20
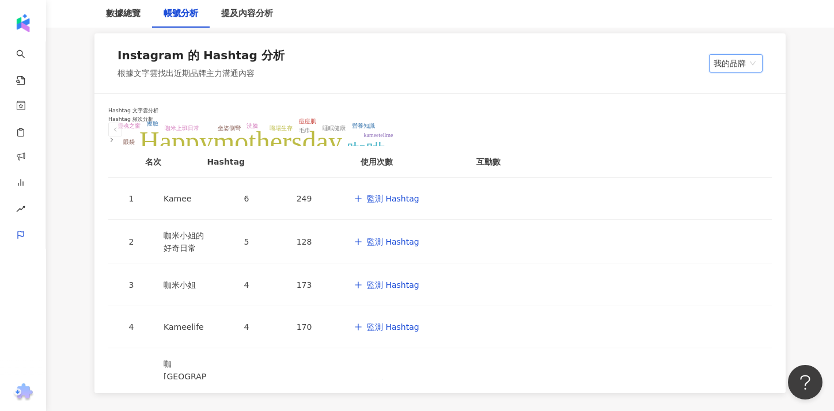
scroll to position [1417, 0]
click at [122, 136] on div at bounding box center [115, 139] width 14 height 7
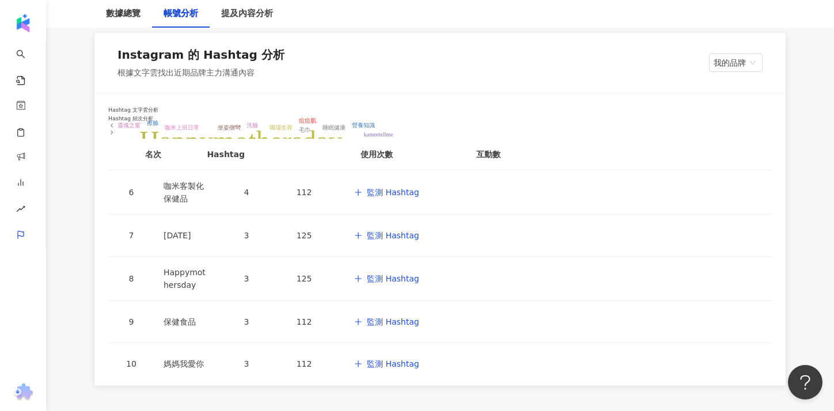
click at [115, 129] on div at bounding box center [111, 132] width 7 height 7
click at [113, 124] on polyline at bounding box center [112, 125] width 2 height 3
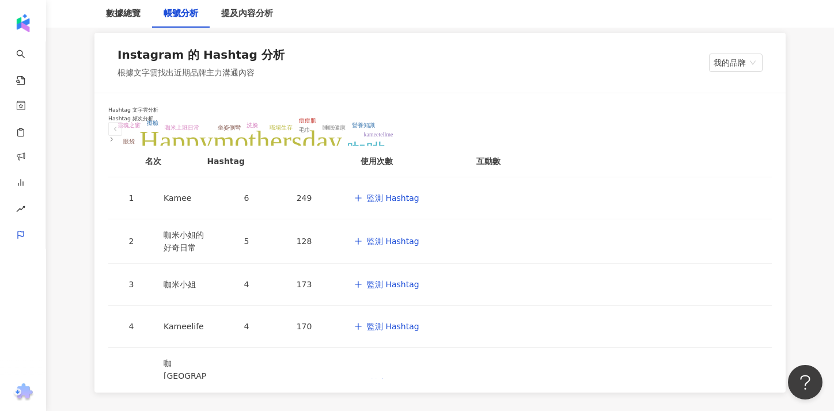
click at [115, 136] on icon at bounding box center [111, 139] width 7 height 7
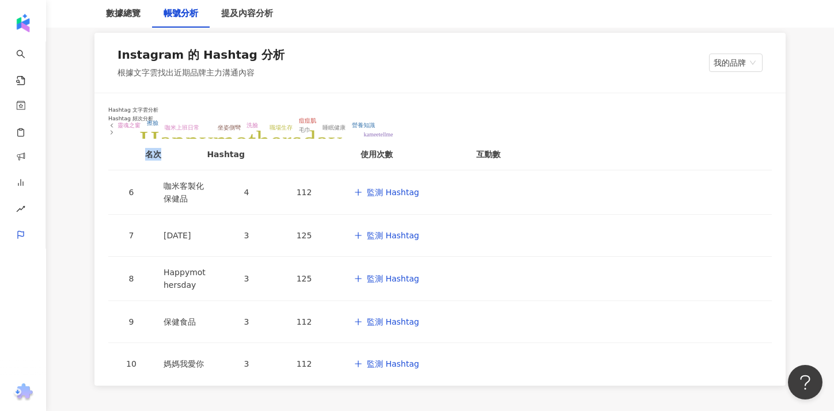
click at [115, 129] on icon at bounding box center [111, 132] width 7 height 7
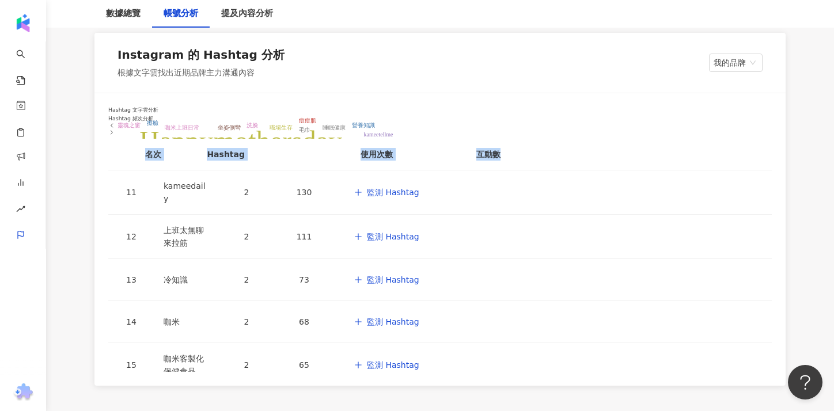
click at [115, 129] on icon at bounding box center [111, 132] width 7 height 7
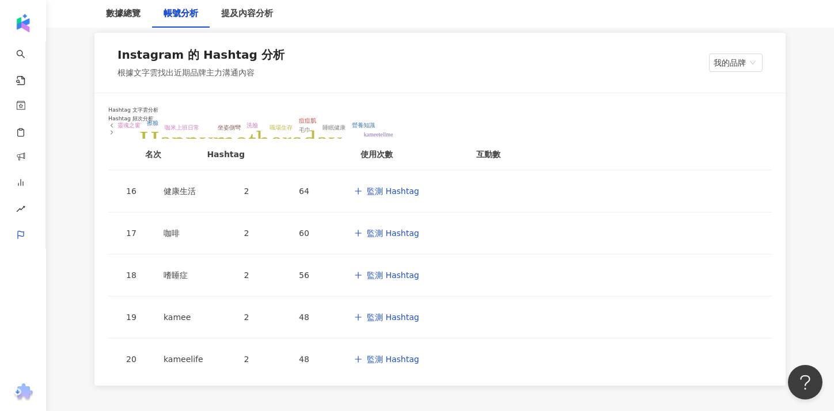
click at [115, 129] on icon at bounding box center [111, 132] width 7 height 7
click at [668, 116] on h6 "Hashtag 頻次分析" at bounding box center [440, 126] width 664 height 20
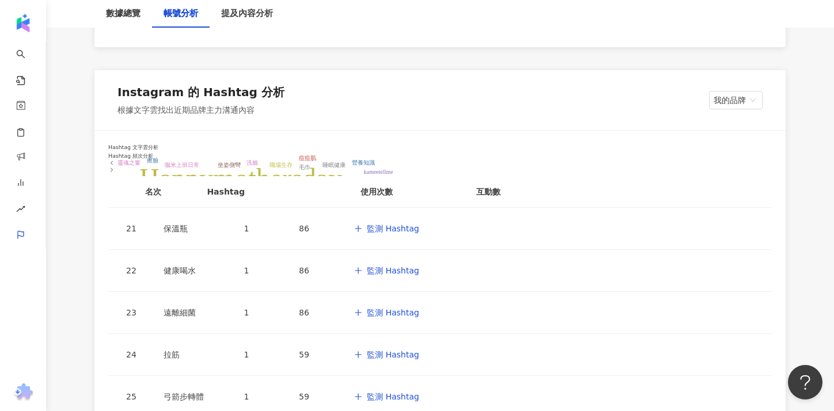
scroll to position [1372, 0]
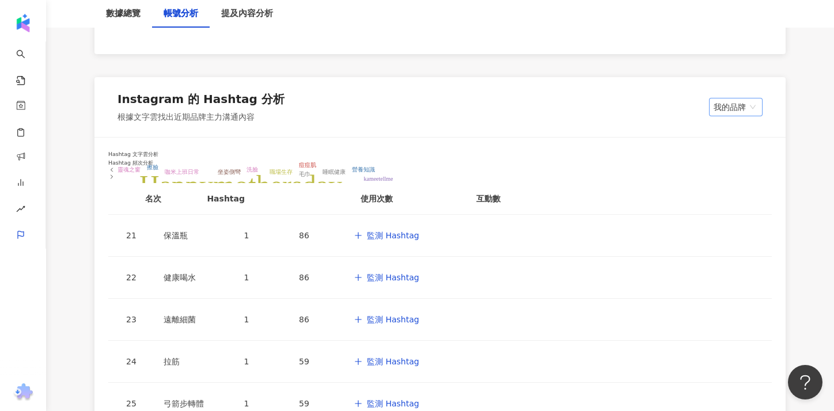
click at [714, 115] on span "我的品牌" at bounding box center [736, 107] width 44 height 17
click at [718, 131] on div "競品品牌" at bounding box center [755, 130] width 74 height 13
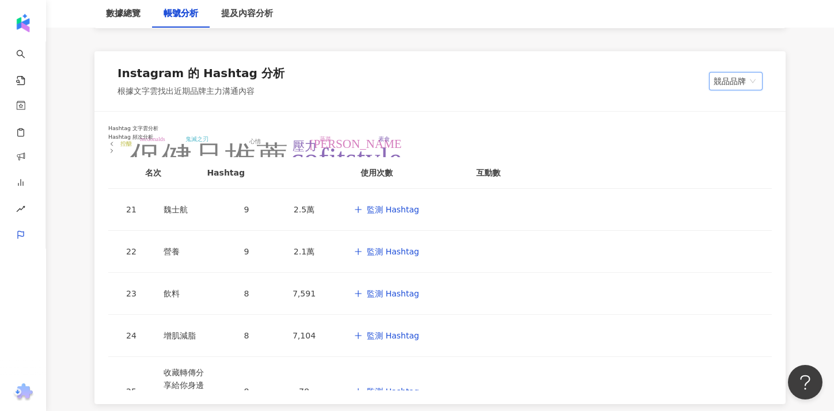
scroll to position [1399, 0]
click at [419, 204] on span "監測 Hashtag" at bounding box center [393, 208] width 52 height 9
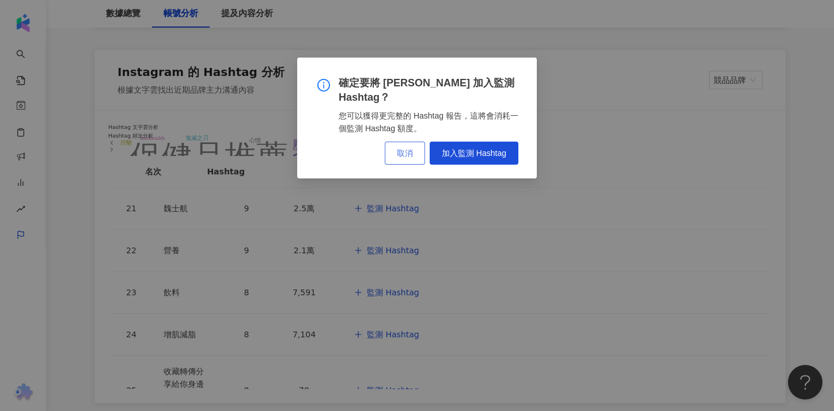
click at [405, 149] on span "取消" at bounding box center [405, 153] width 16 height 9
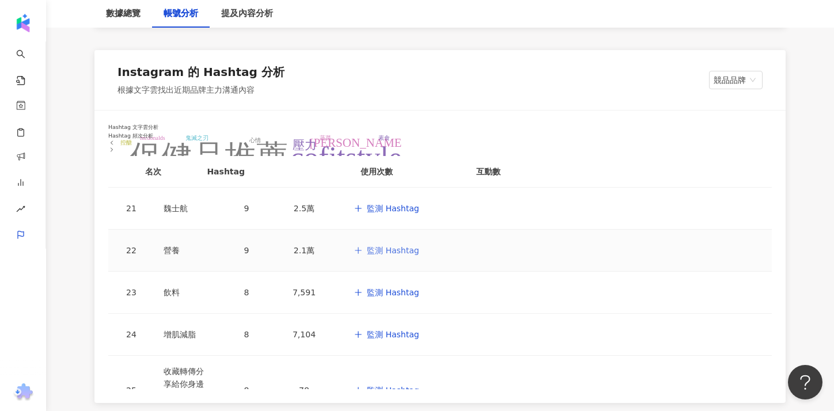
click at [419, 246] on span "監測 Hashtag" at bounding box center [393, 250] width 52 height 9
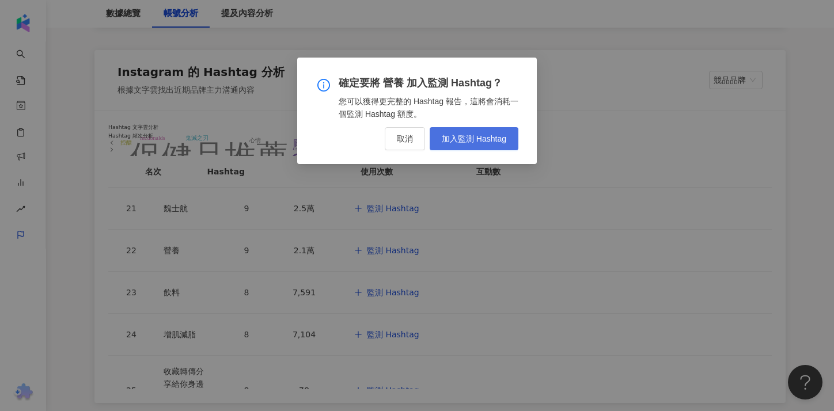
click at [494, 146] on button "加入監測 Hashtag" at bounding box center [474, 138] width 89 height 23
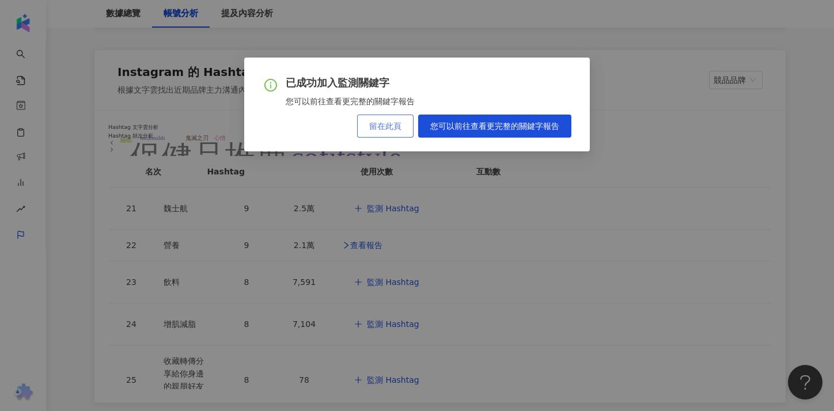
click at [397, 131] on button "留在此頁" at bounding box center [385, 126] width 56 height 23
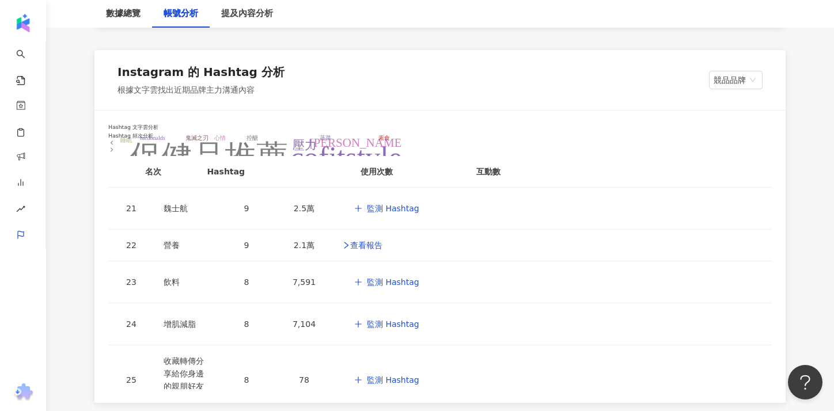
click at [115, 146] on div at bounding box center [111, 149] width 7 height 7
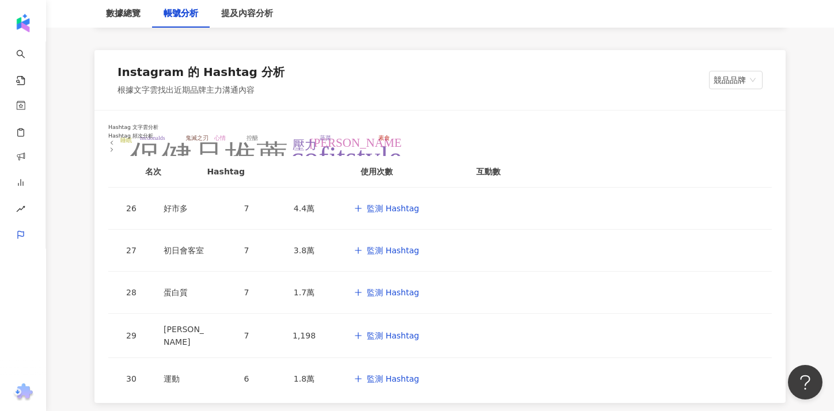
click at [115, 139] on div at bounding box center [111, 142] width 7 height 7
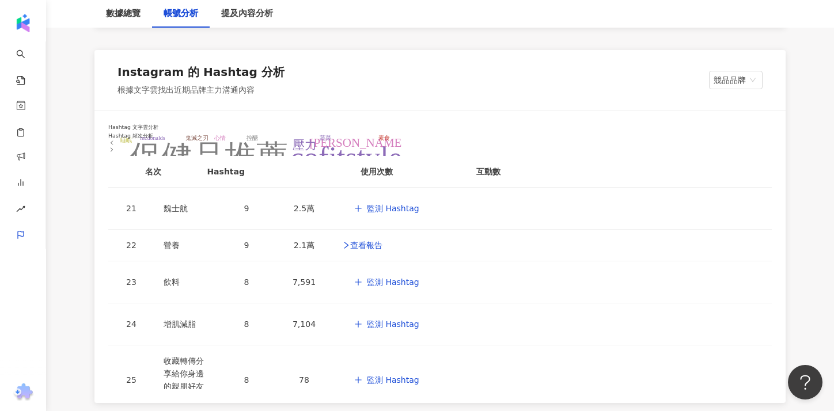
click at [115, 146] on icon at bounding box center [111, 149] width 7 height 7
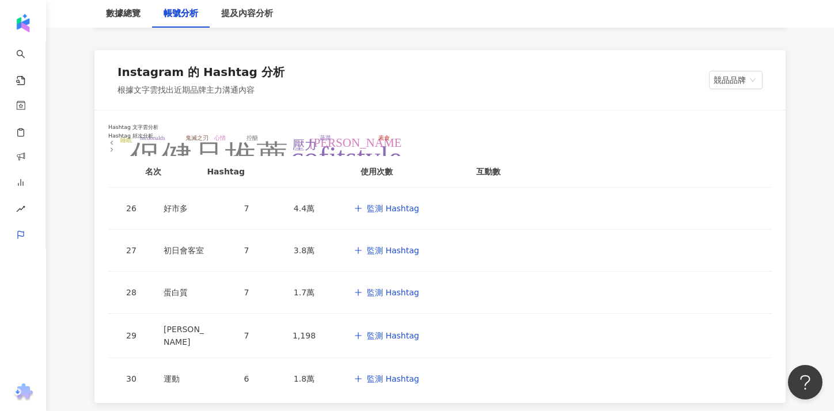
click at [722, 137] on h6 "Hashtag 頻次分析" at bounding box center [440, 143] width 664 height 20
click at [115, 139] on div at bounding box center [111, 142] width 7 height 7
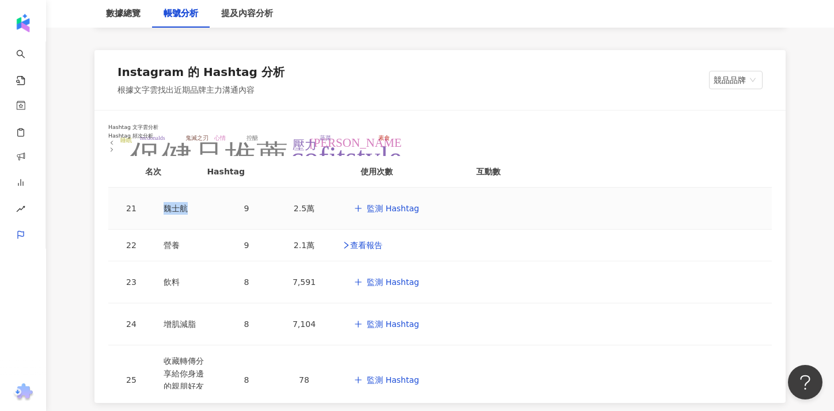
drag, startPoint x: 500, startPoint y: 191, endPoint x: 463, endPoint y: 188, distance: 37.0
click at [463, 188] on tr "21 [PERSON_NAME]9 2.5萬 監測 Hashtag" at bounding box center [440, 209] width 664 height 42
copy tr "魏士航"
click at [714, 88] on span "競品品牌" at bounding box center [736, 79] width 44 height 17
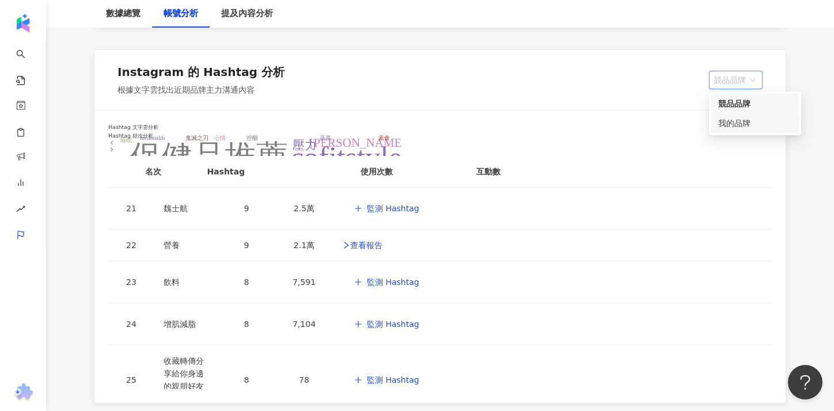
click at [718, 126] on div "我的品牌" at bounding box center [755, 123] width 74 height 13
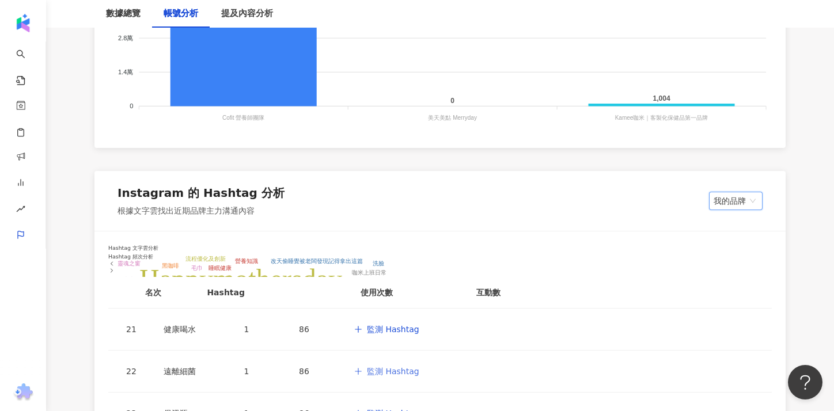
scroll to position [1408, 0]
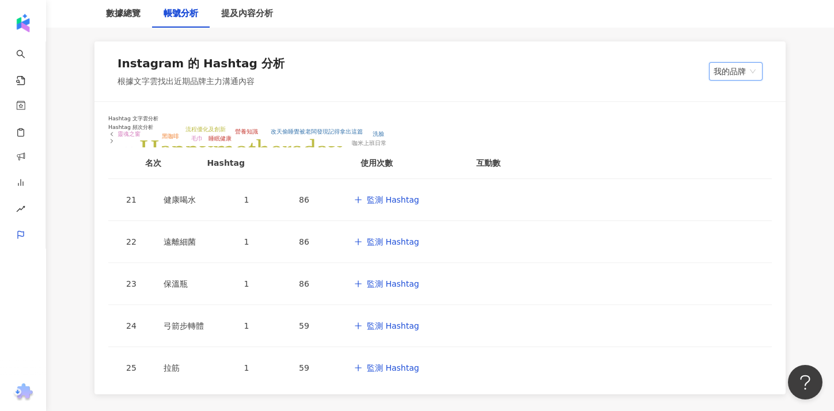
click at [115, 132] on div at bounding box center [111, 134] width 7 height 7
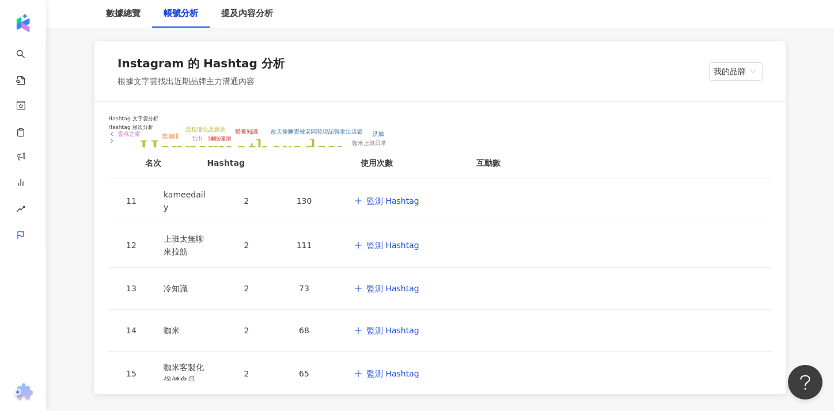
click at [115, 132] on div at bounding box center [111, 134] width 7 height 7
click at [115, 133] on div at bounding box center [111, 134] width 7 height 7
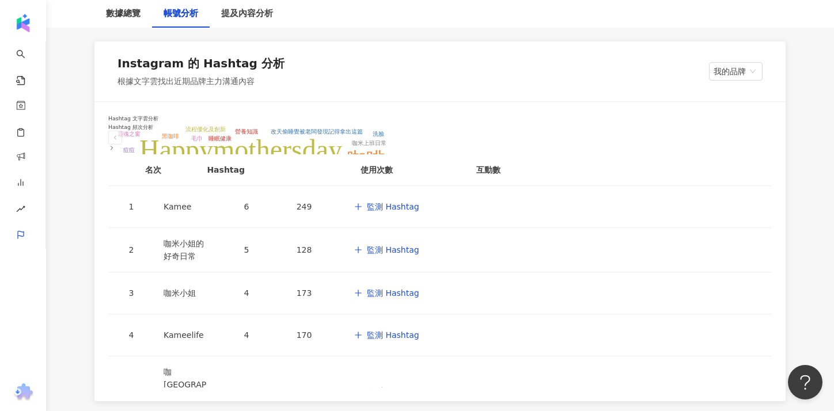
click at [115, 145] on icon at bounding box center [111, 148] width 7 height 7
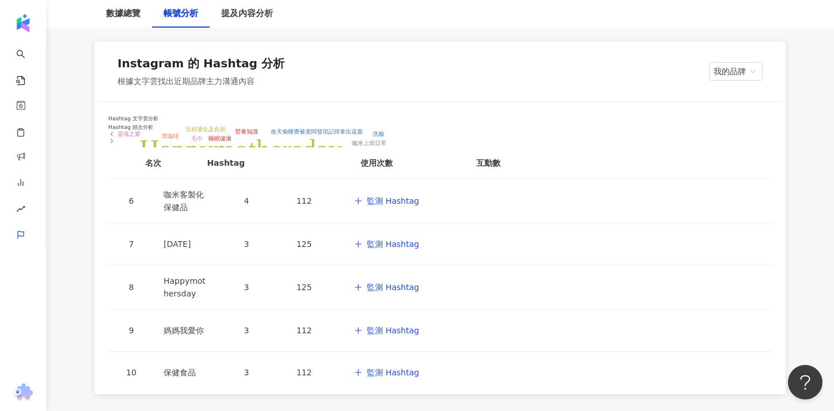
click at [115, 131] on div at bounding box center [111, 134] width 7 height 7
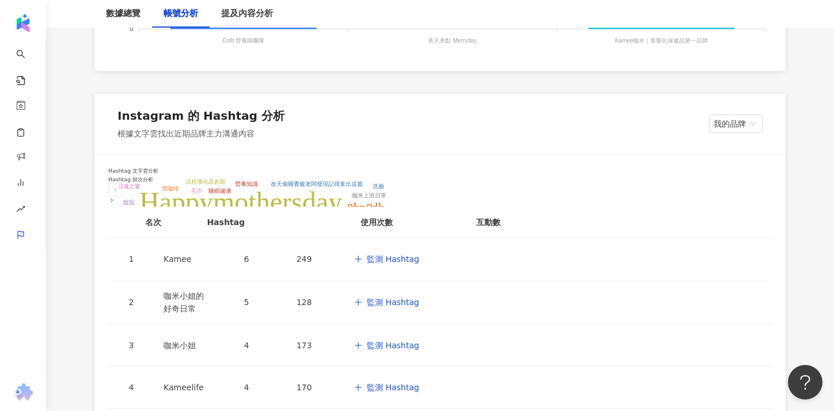
scroll to position [1376, 0]
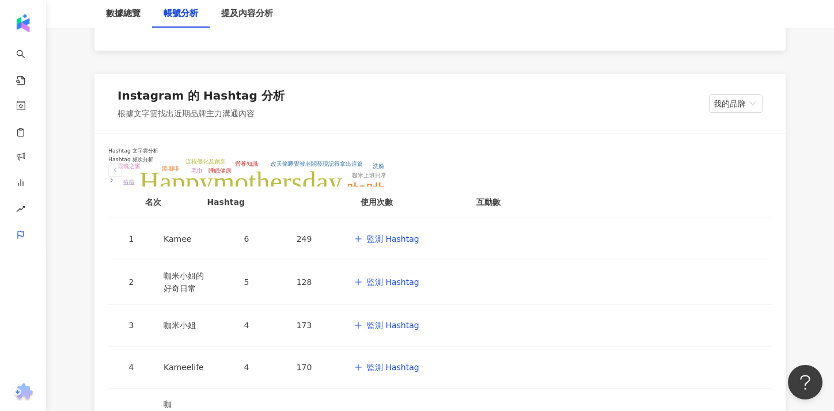
click at [122, 177] on div at bounding box center [115, 180] width 14 height 7
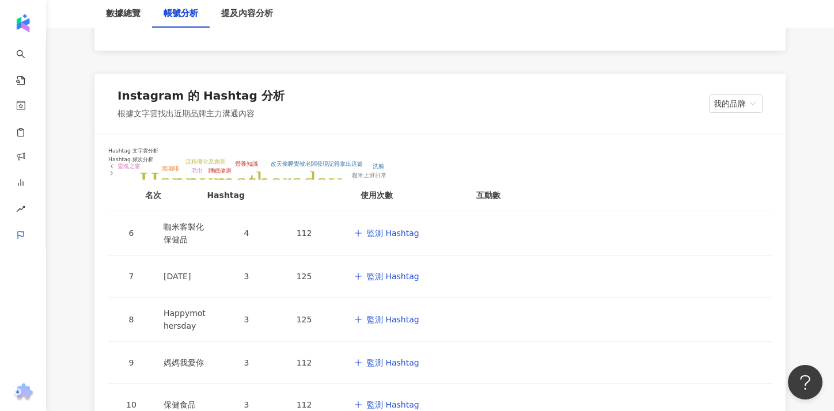
click at [115, 163] on icon at bounding box center [111, 166] width 7 height 7
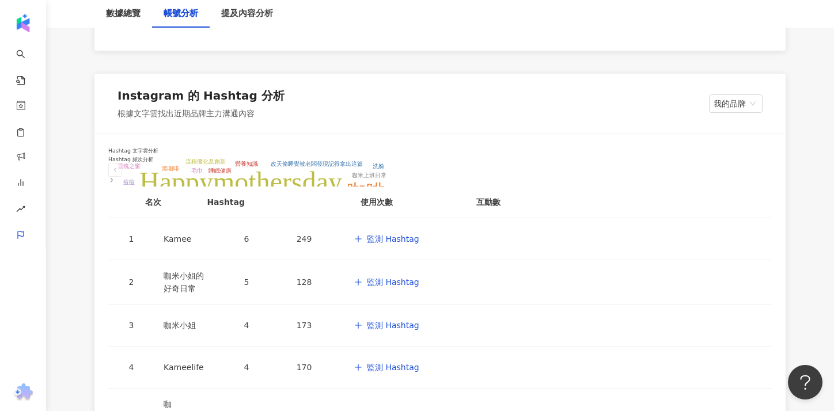
click at [115, 177] on icon at bounding box center [111, 180] width 7 height 7
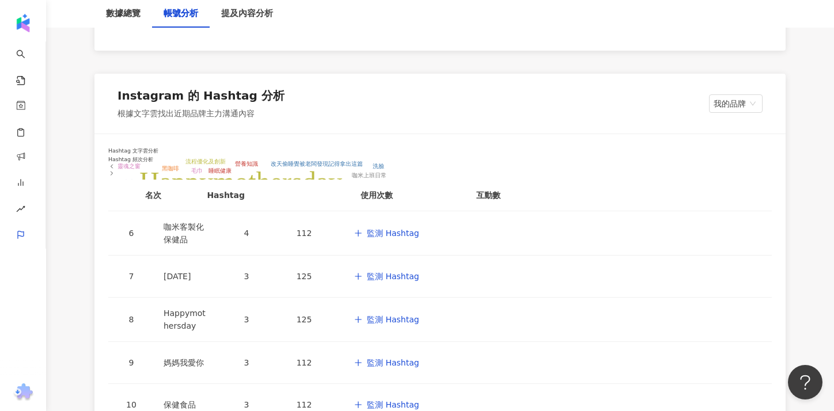
click at [766, 164] on div "Hashtag 文字雲分析 Kamee 咖米小姐 Kameelife 咖[GEOGRAPHIC_DATA]訪趣 [DATE] Happymothersday …" at bounding box center [439, 280] width 691 height 293
click at [761, 164] on div "Hashtag 文字雲分析 Kamee 咖米小姐 Kameelife 咖[GEOGRAPHIC_DATA]訪趣 [DATE] Happymothersday …" at bounding box center [439, 280] width 691 height 293
click at [115, 170] on div at bounding box center [111, 173] width 7 height 7
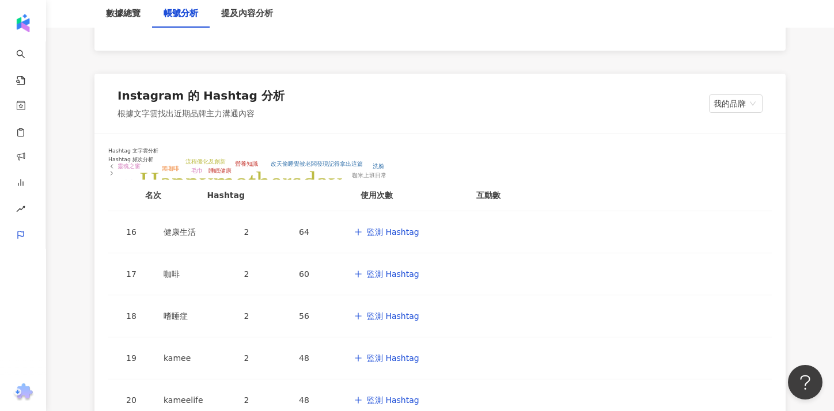
click at [115, 170] on div at bounding box center [111, 173] width 7 height 7
click at [115, 163] on div at bounding box center [111, 166] width 7 height 7
click at [115, 163] on icon at bounding box center [111, 166] width 7 height 7
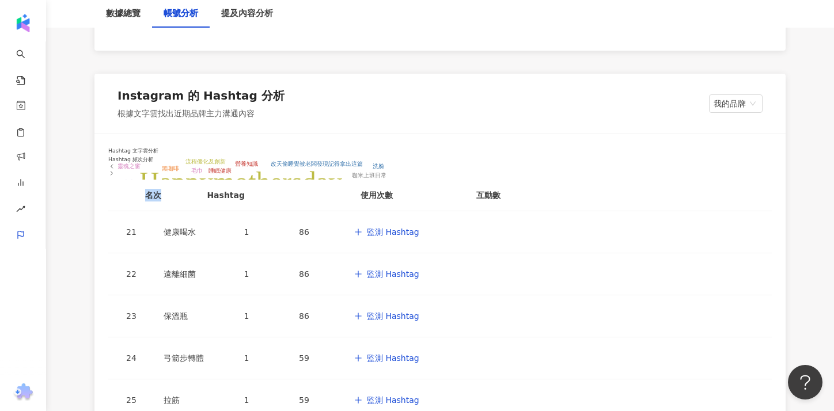
click at [115, 163] on icon at bounding box center [111, 166] width 7 height 7
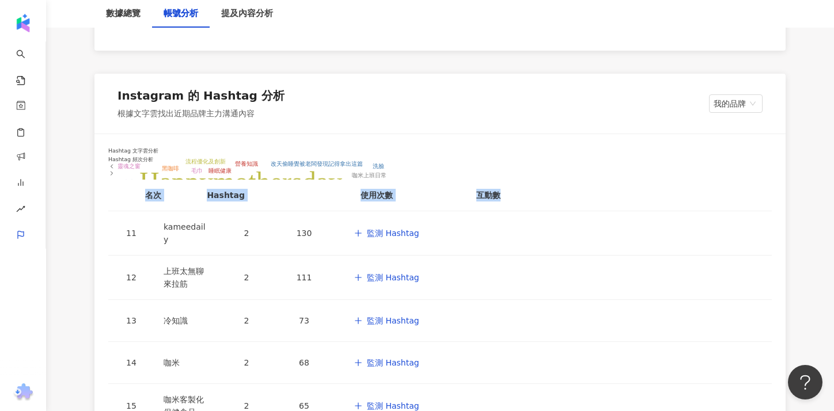
click at [115, 163] on icon at bounding box center [111, 166] width 7 height 7
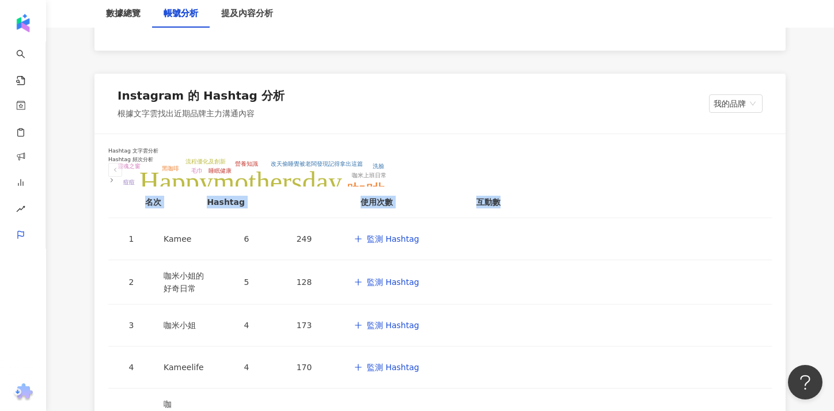
click at [119, 166] on icon at bounding box center [115, 169] width 7 height 7
click at [663, 157] on h6 "Hashtag 頻次分析" at bounding box center [440, 170] width 664 height 27
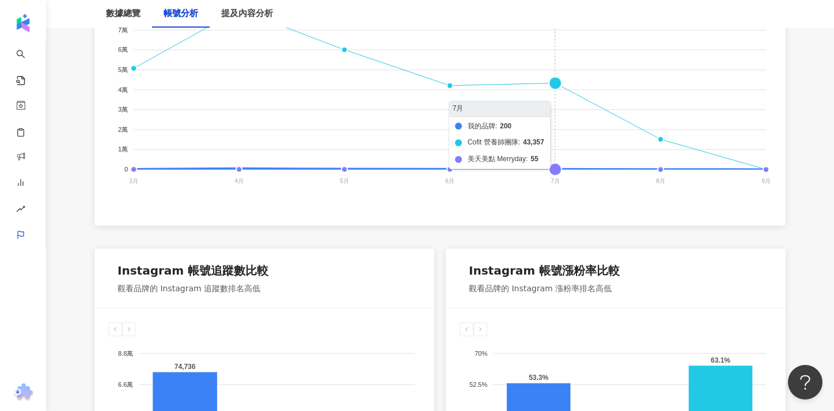
scroll to position [0, 0]
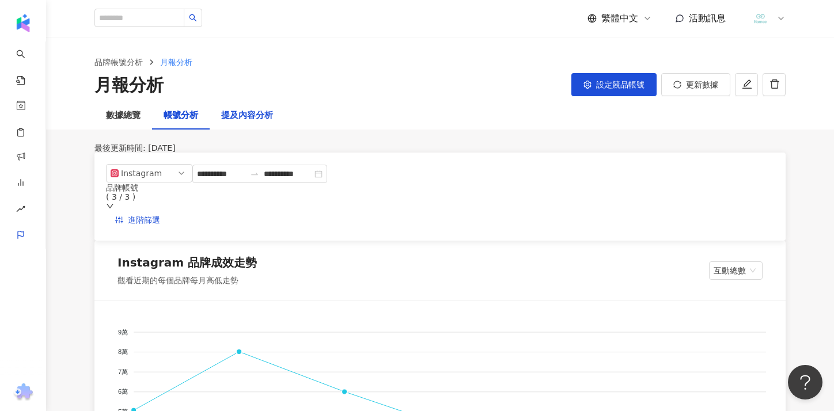
click at [253, 119] on div "提及內容分析" at bounding box center [247, 116] width 52 height 14
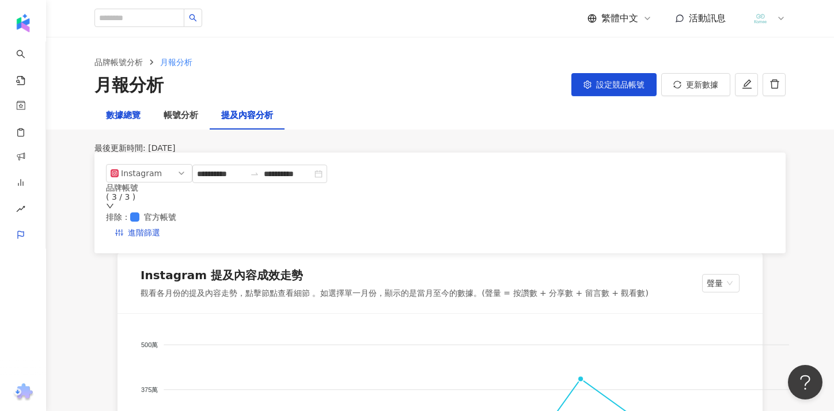
click at [131, 119] on div "數據總覽" at bounding box center [123, 116] width 35 height 14
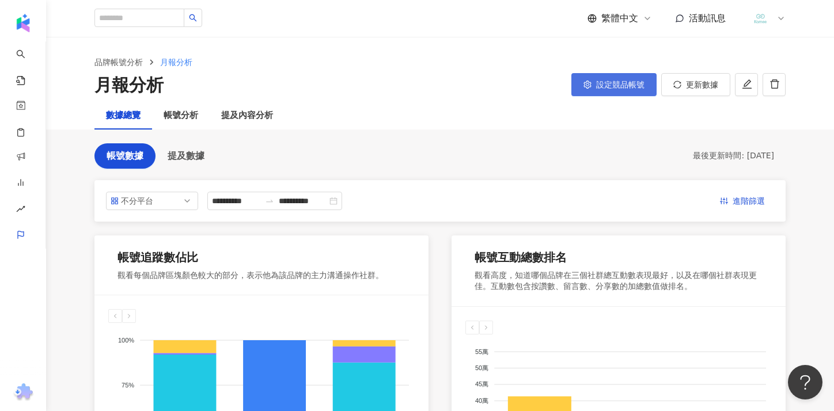
click at [599, 92] on button "設定競品帳號" at bounding box center [613, 84] width 85 height 23
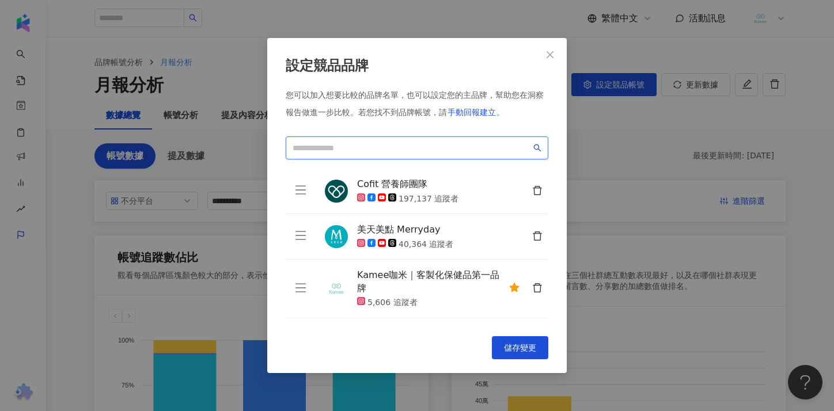
click at [436, 148] on input "search" at bounding box center [412, 148] width 239 height 13
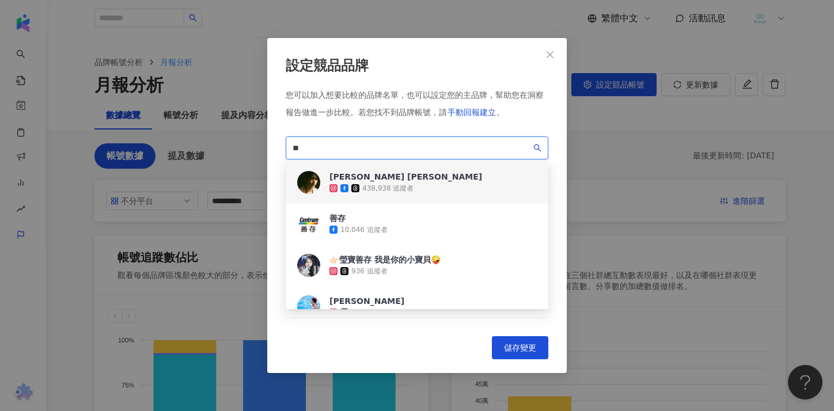
type input "**"
